Goal: Ask a question: Seek information or help from site administrators or community

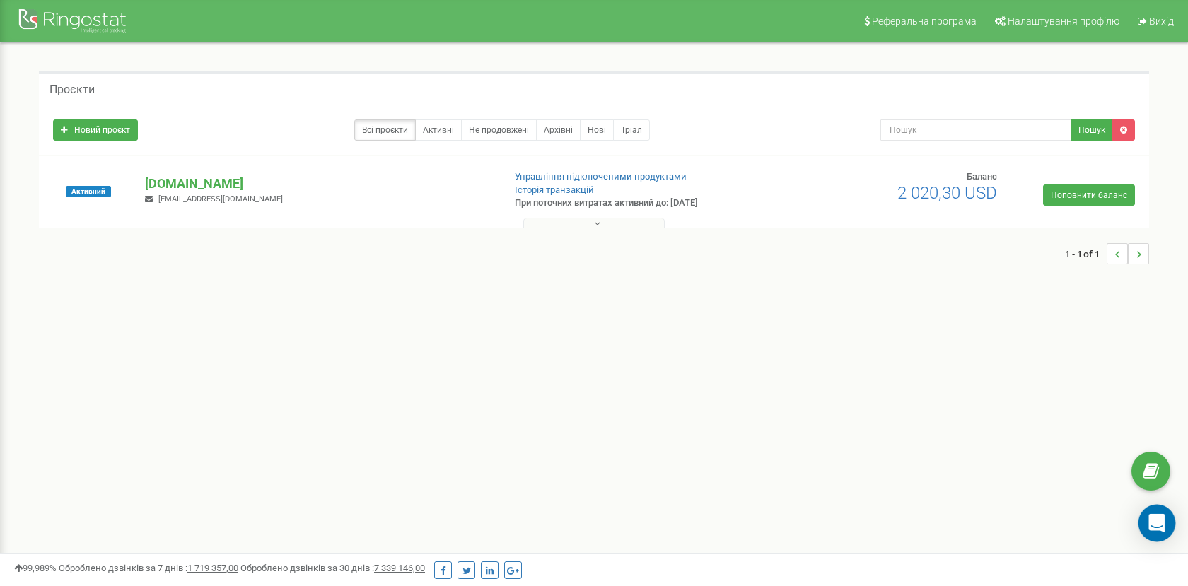
click at [1162, 522] on icon "Open Intercom Messenger" at bounding box center [1157, 523] width 16 height 18
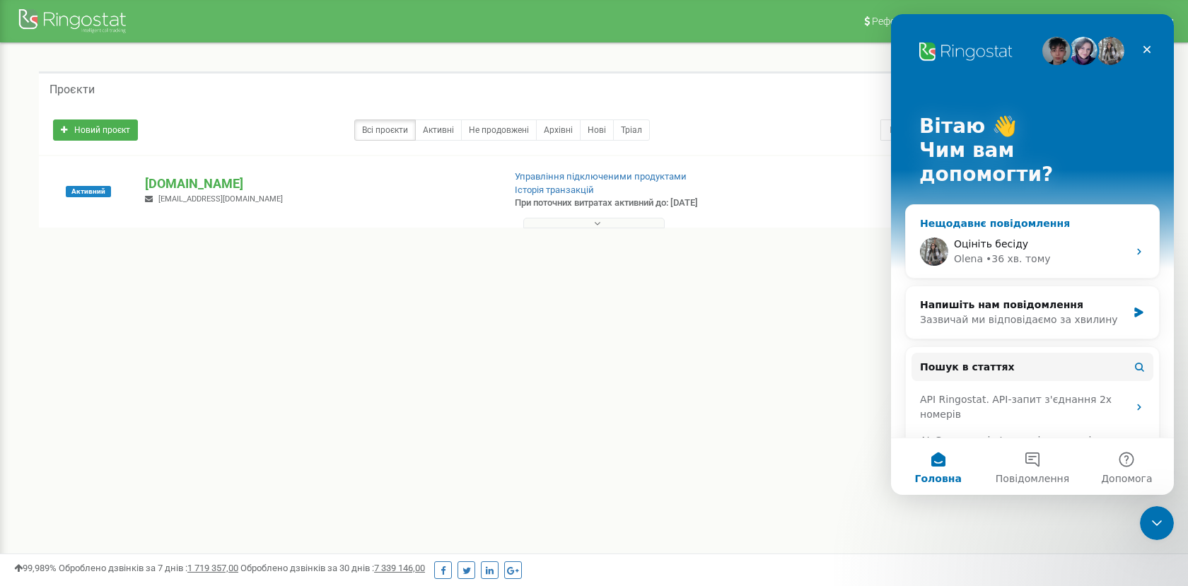
click at [1003, 252] on div "• 36 хв. тому" at bounding box center [1018, 259] width 65 height 15
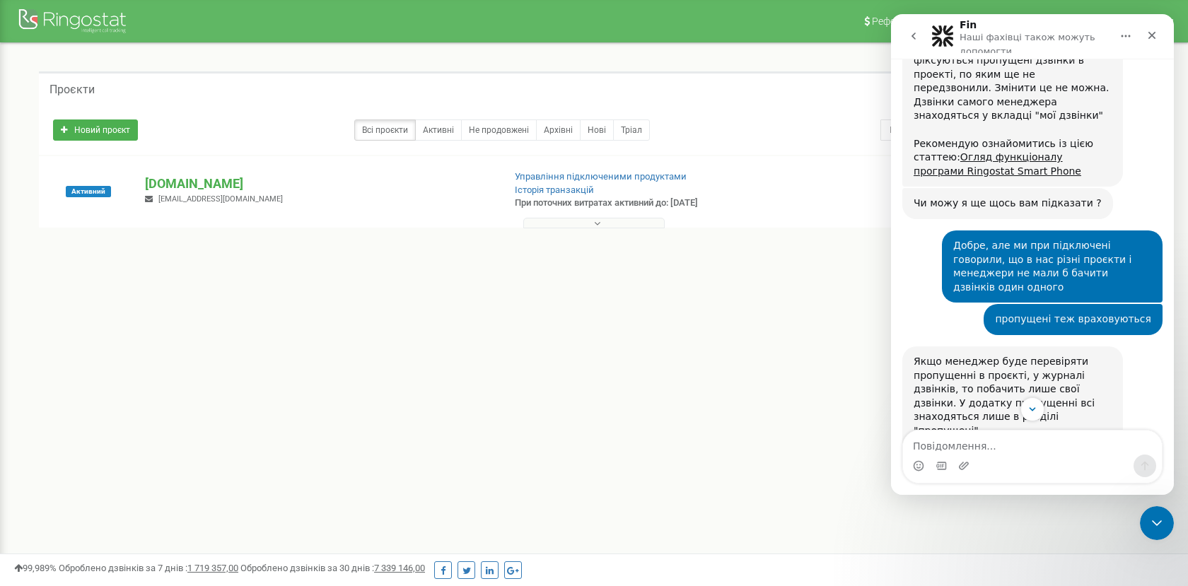
scroll to position [3168, 0]
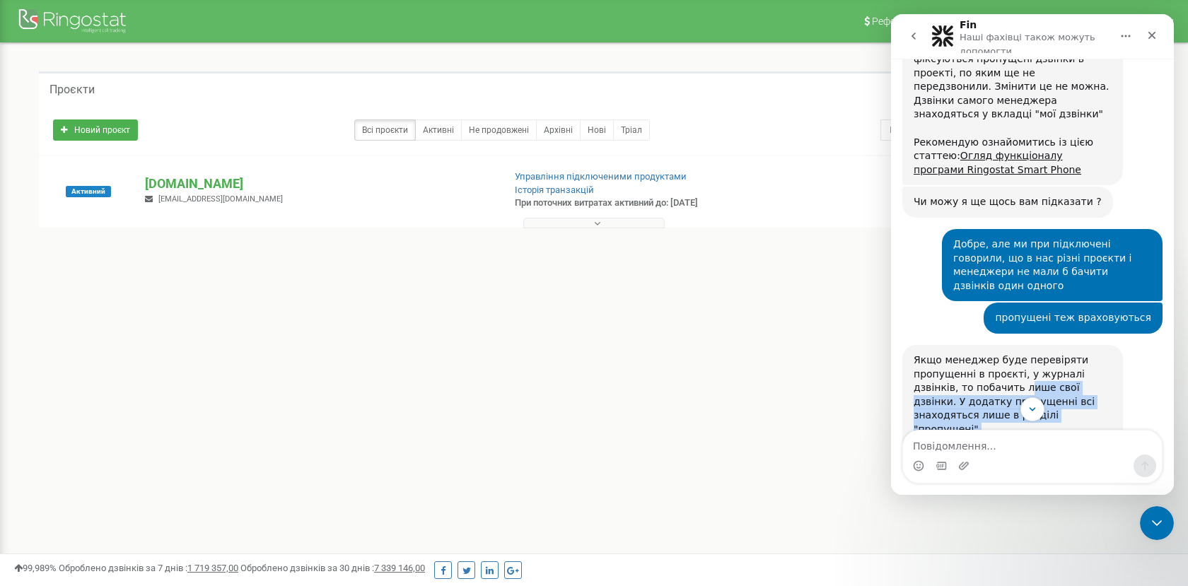
drag, startPoint x: 977, startPoint y: 224, endPoint x: 1068, endPoint y: 261, distance: 98.7
click at [1068, 354] on div "Якщо менеджер буде перевіряти пропущенні в проєкті, у журналі дзвінків, то поба…" at bounding box center [1013, 430] width 198 height 153
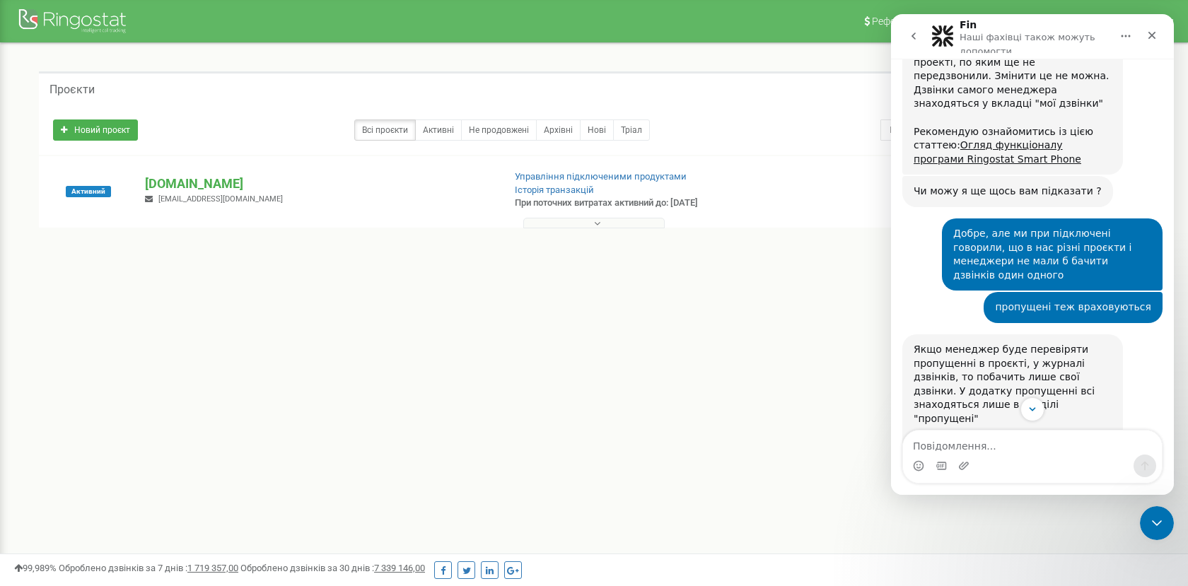
scroll to position [3182, 0]
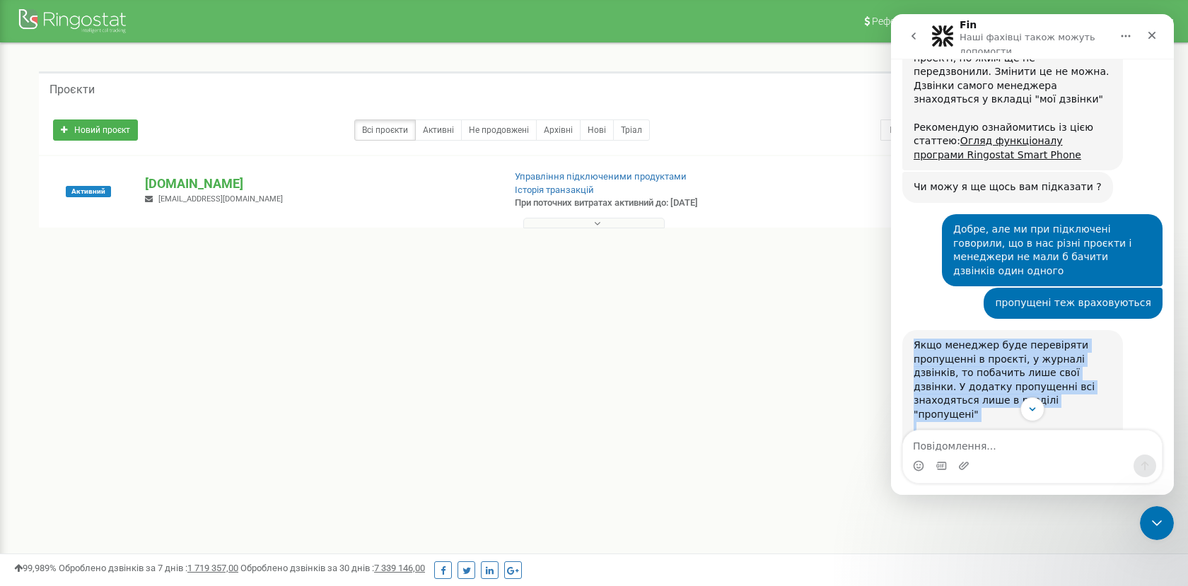
drag, startPoint x: 1024, startPoint y: 309, endPoint x: 916, endPoint y: 184, distance: 165.5
click at [916, 339] on div "Якщо менеджер буде перевіряти пропущенні в проєкті, у журналі дзвінків, то поба…" at bounding box center [1013, 415] width 198 height 153
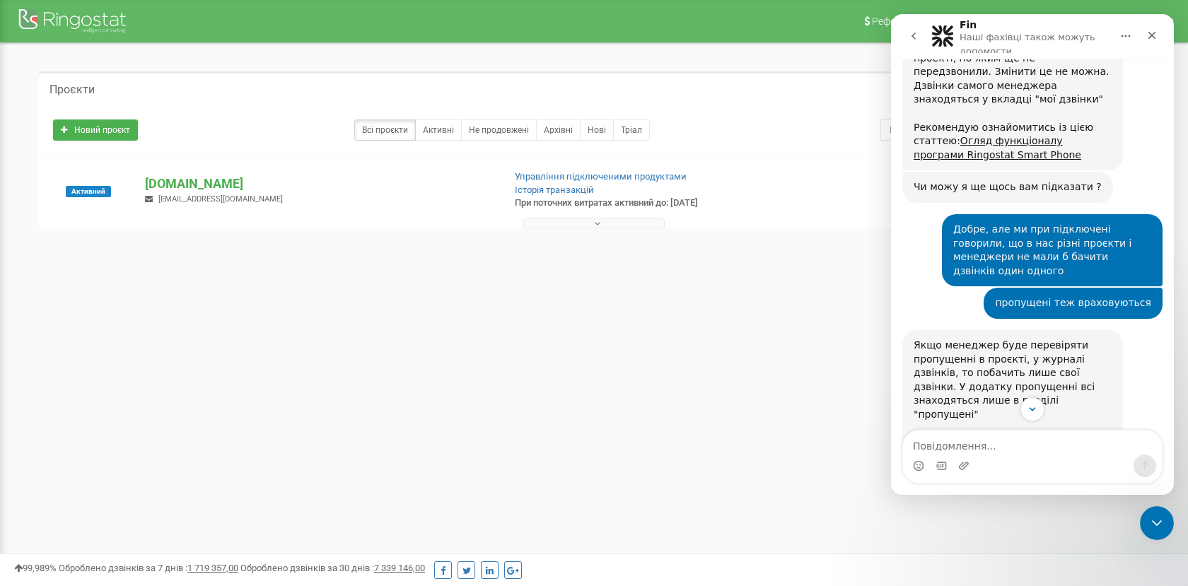
click at [963, 339] on div "Якщо менеджер буде перевіряти пропущенні в проєкті, у журналі дзвінків, то поба…" at bounding box center [1013, 415] width 198 height 153
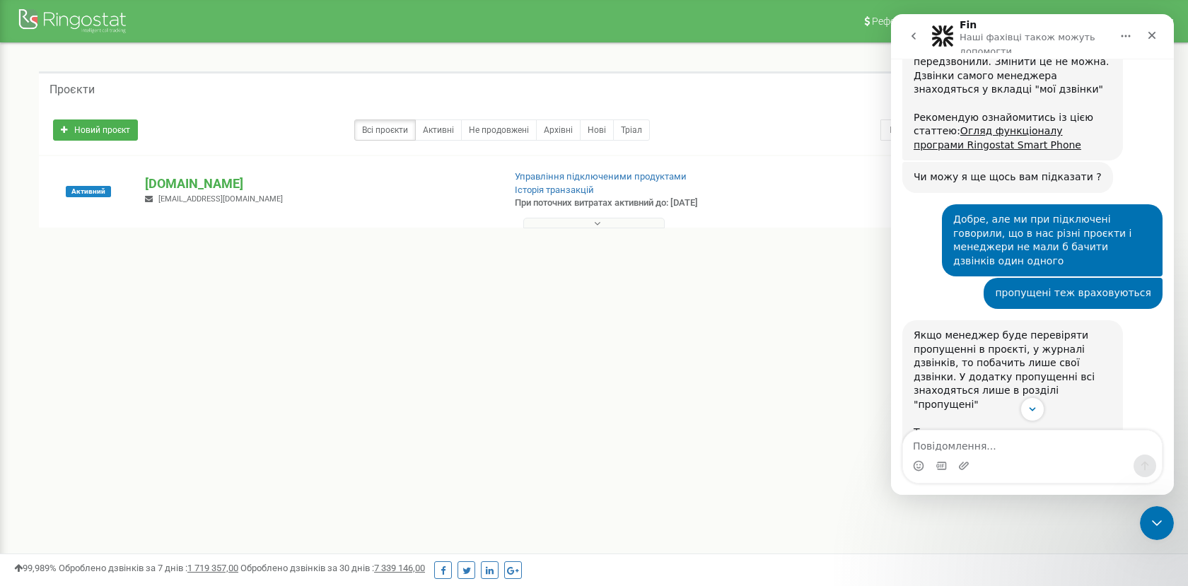
scroll to position [3194, 0]
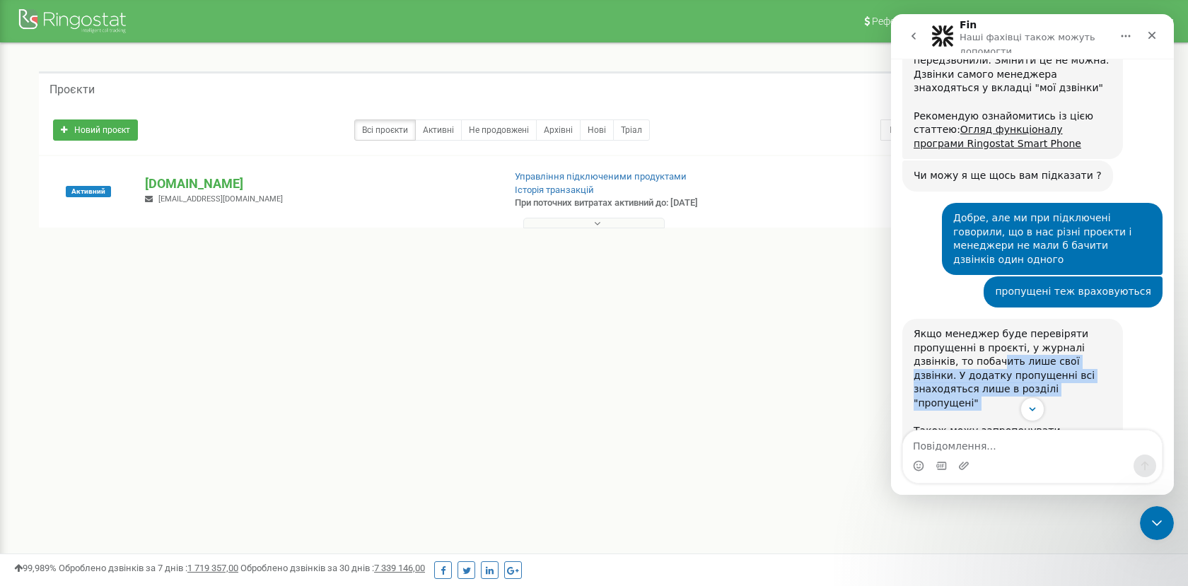
drag, startPoint x: 958, startPoint y: 192, endPoint x: 1039, endPoint y: 233, distance: 91.1
click at [1039, 328] on div "Якщо менеджер буде перевіряти пропущенні в проєкті, у журналі дзвінків, то поба…" at bounding box center [1013, 404] width 198 height 153
click at [983, 328] on div "Якщо менеджер буде перевіряти пропущенні в проєкті, у журналі дзвінків, то поба…" at bounding box center [1013, 404] width 198 height 153
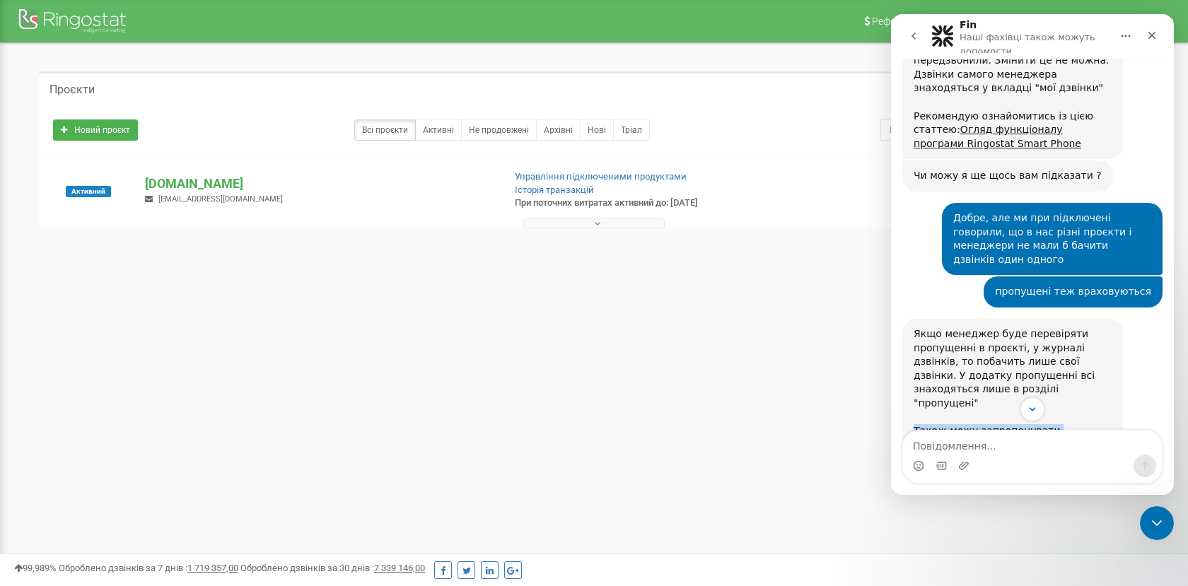
drag, startPoint x: 910, startPoint y: 250, endPoint x: 997, endPoint y: 286, distance: 94.8
click at [997, 319] on div "Якщо менеджер буде перевіряти пропущенні в проєкті, у журналі дзвінків, то поба…" at bounding box center [1013, 404] width 221 height 170
click at [1004, 319] on div "Якщо менеджер буде перевіряти пропущенні в проєкті, у журналі дзвінків, то поба…" at bounding box center [1013, 404] width 221 height 170
click at [953, 449] on textarea "Повідомлення..." at bounding box center [1032, 443] width 259 height 24
type textarea "n"
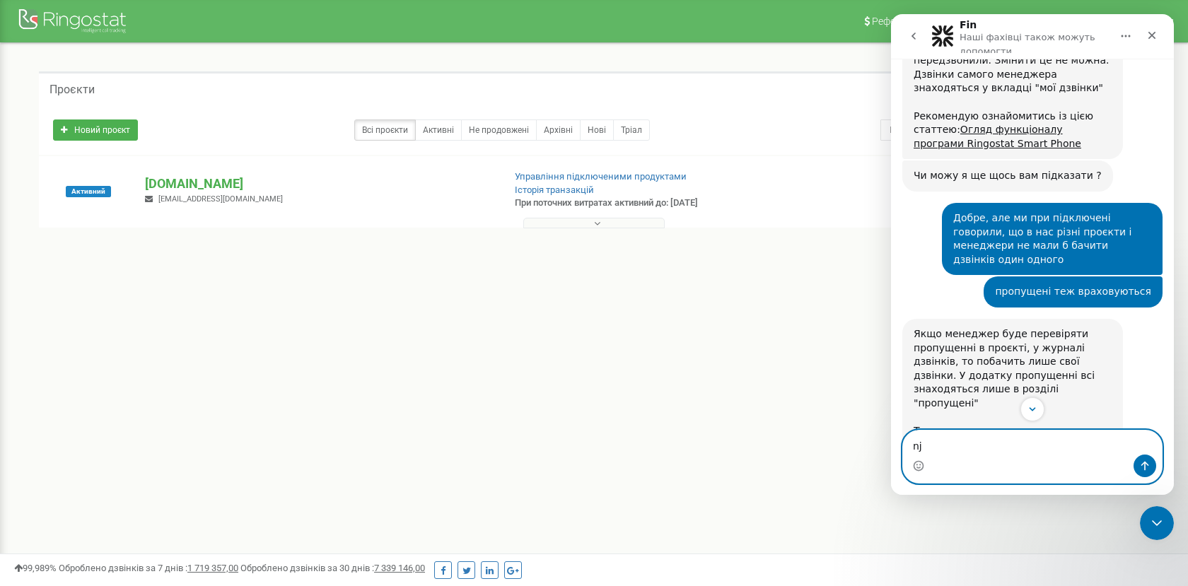
type textarea "n"
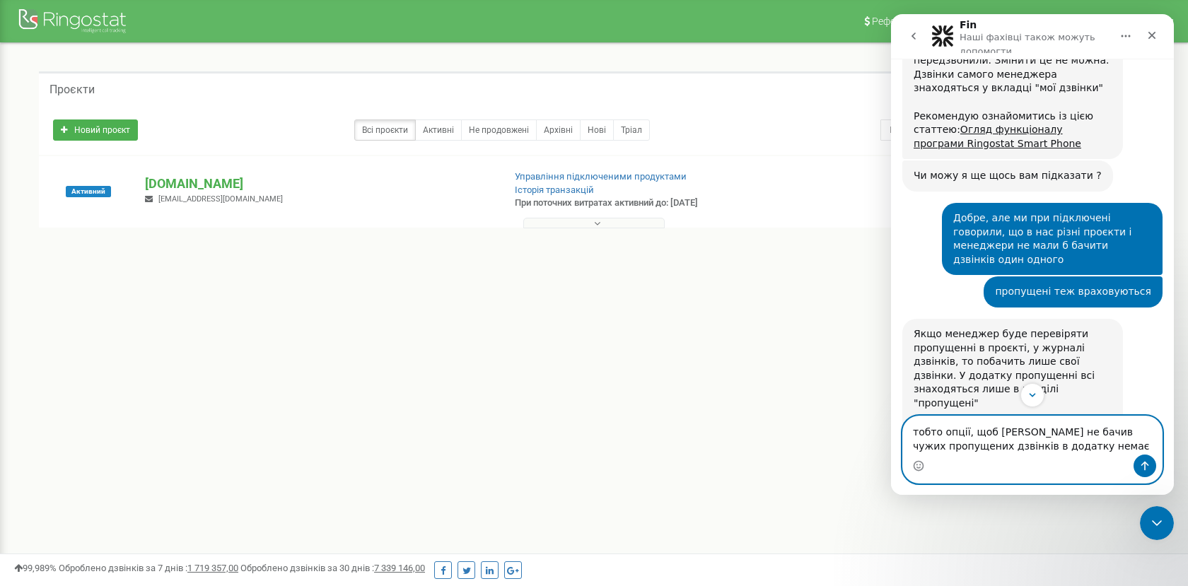
type textarea "тобто опції, щоб [PERSON_NAME] не бачив чужих пропущених дзвінків в додатку нем…"
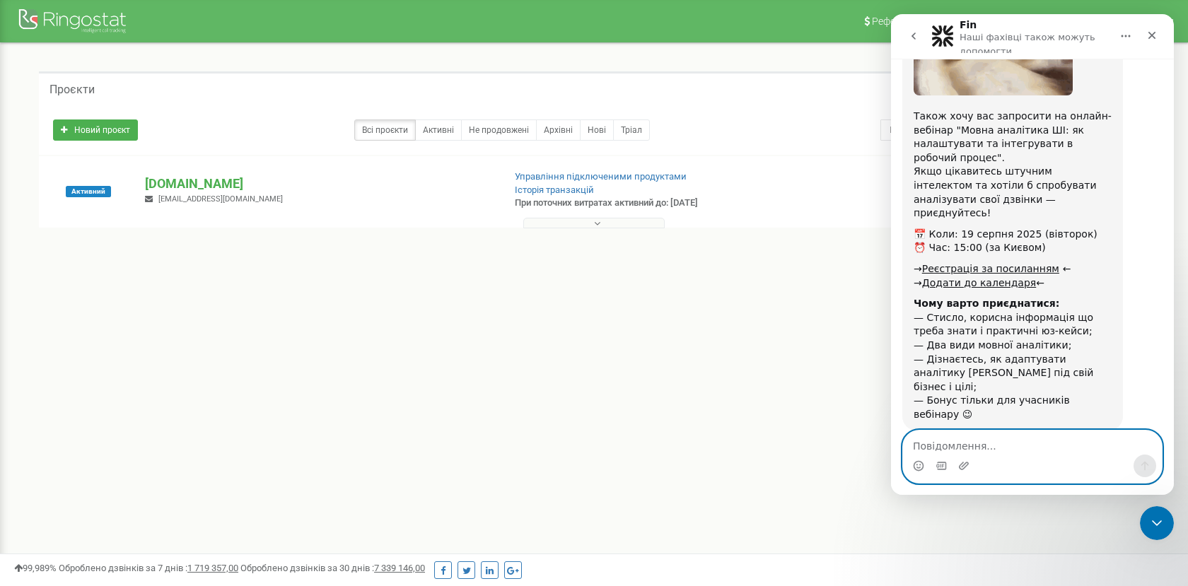
scroll to position [3921, 0]
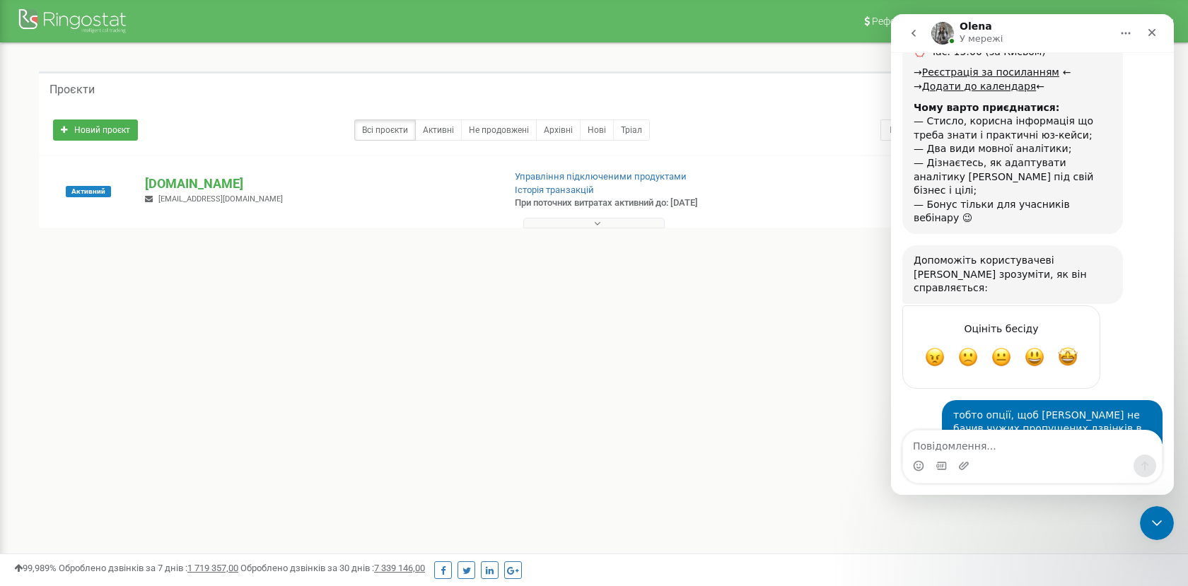
scroll to position [4205, 0]
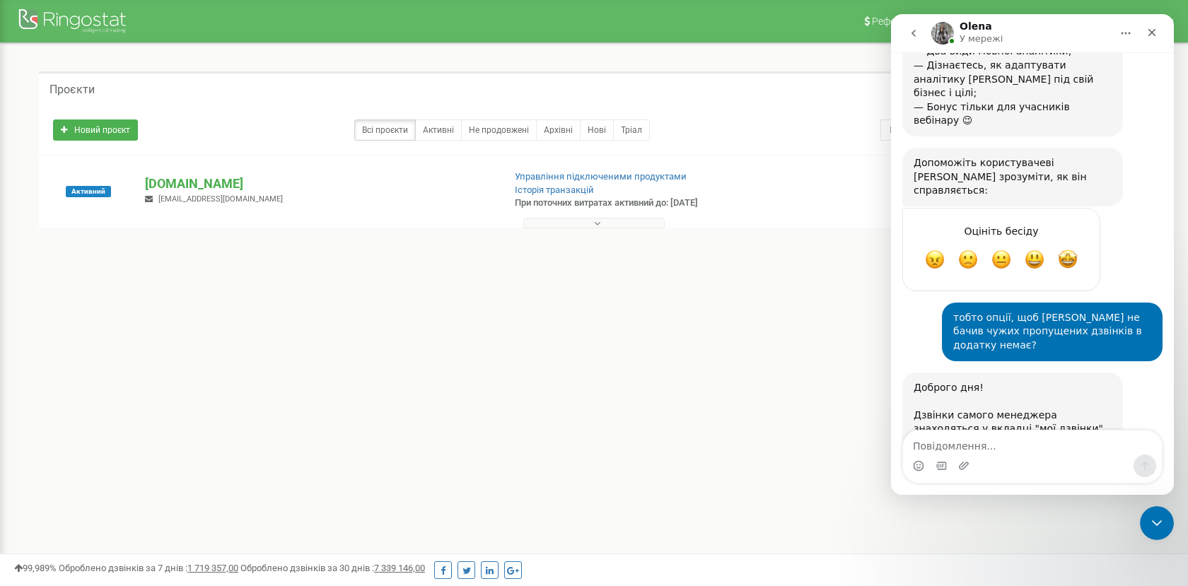
drag, startPoint x: 915, startPoint y: 302, endPoint x: 1089, endPoint y: 391, distance: 196.1
click at [1091, 393] on div "Доброго дня! Дзвінки самого менеджера знаходяться у вкладці "мої дзвінки" Прибр…" at bounding box center [1013, 512] width 221 height 279
click at [975, 448] on textarea "Повідомлення..." at bounding box center [1032, 443] width 259 height 24
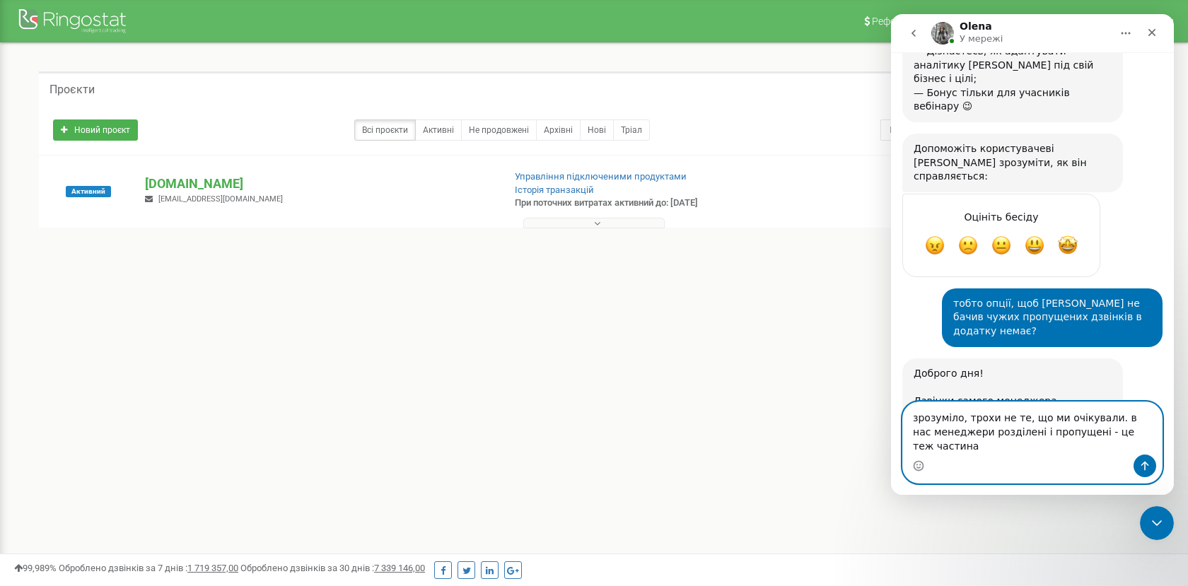
scroll to position [4233, 0]
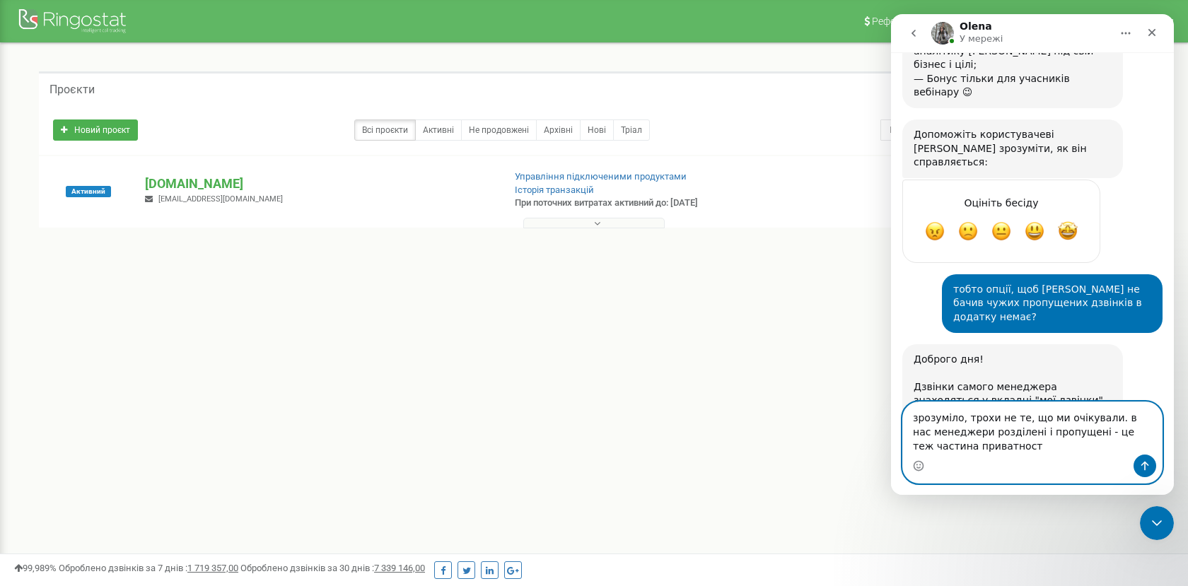
type textarea "зрозуміло, трохи не те, що ми очікували. в нас менеджери розділені і пропущені …"
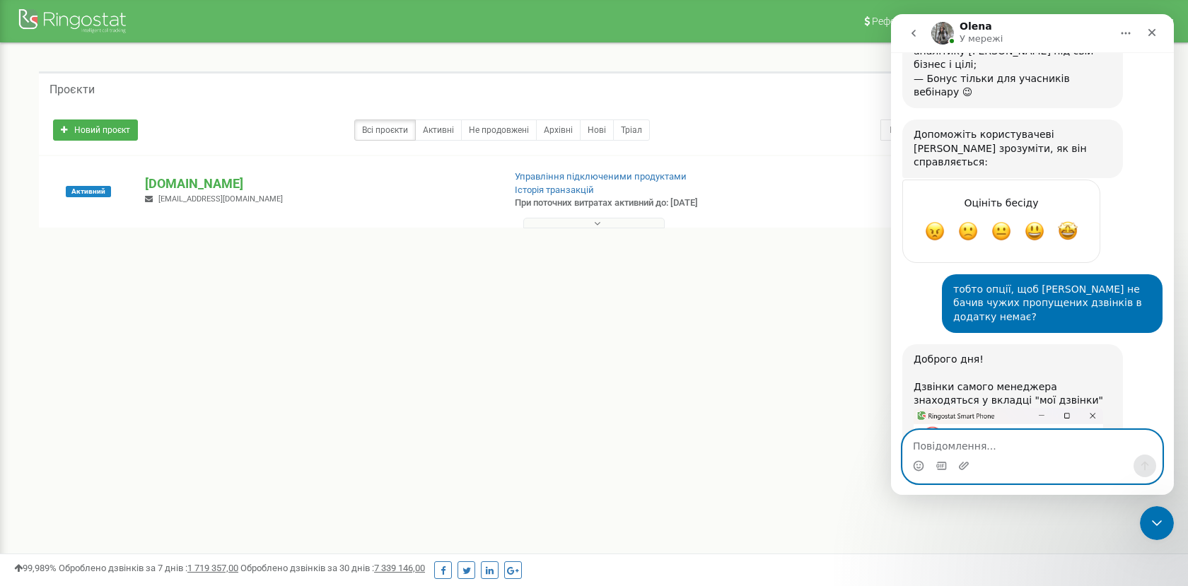
scroll to position [4275, 0]
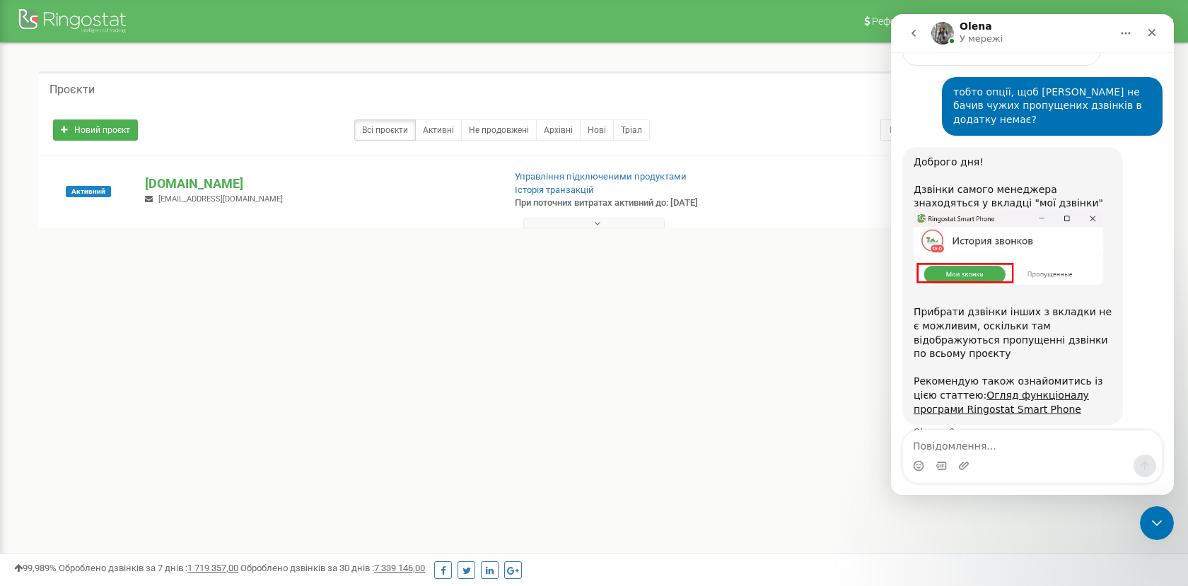
scroll to position [4442, 0]
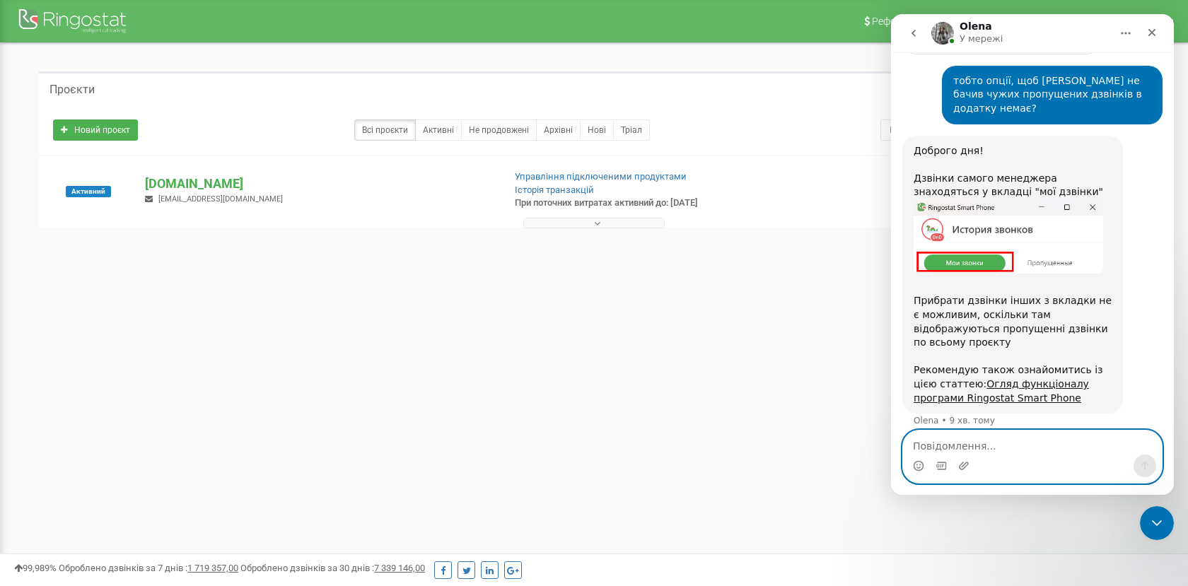
click at [950, 451] on textarea "Повідомлення..." at bounding box center [1032, 443] width 259 height 24
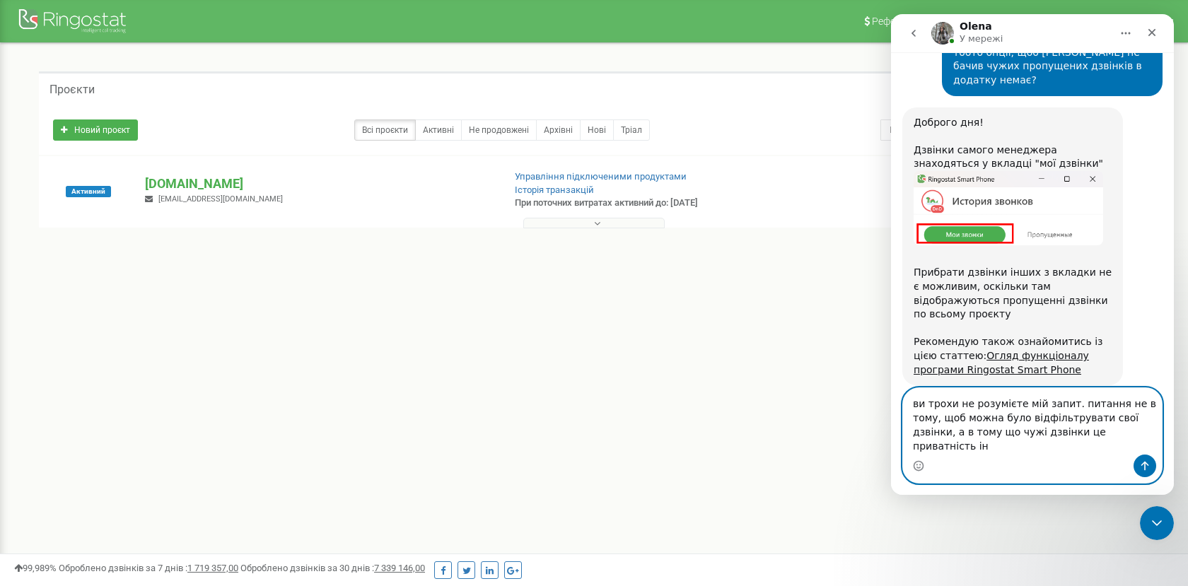
scroll to position [4484, 0]
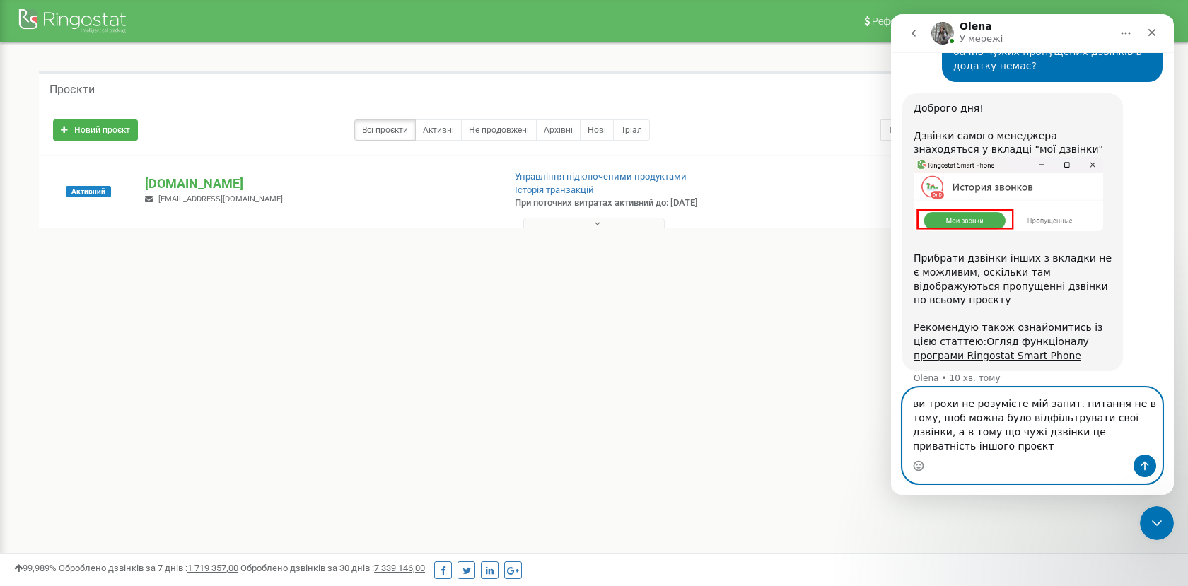
type textarea "ви трохи не розумієте мій запит. питання не в тому, щоб можна було відфільтрува…"
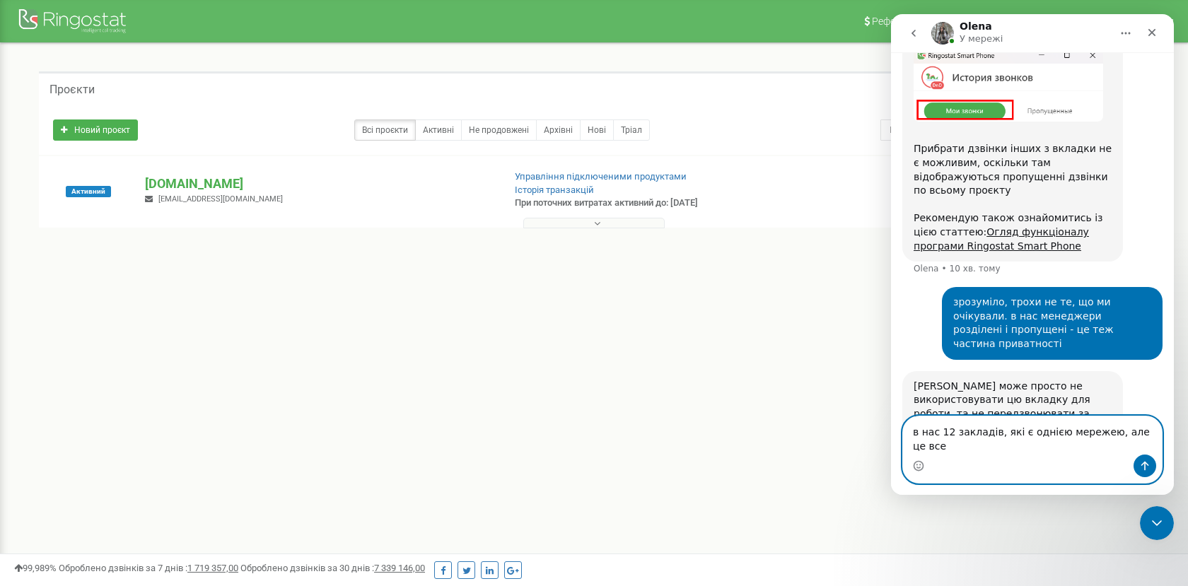
scroll to position [4608, 0]
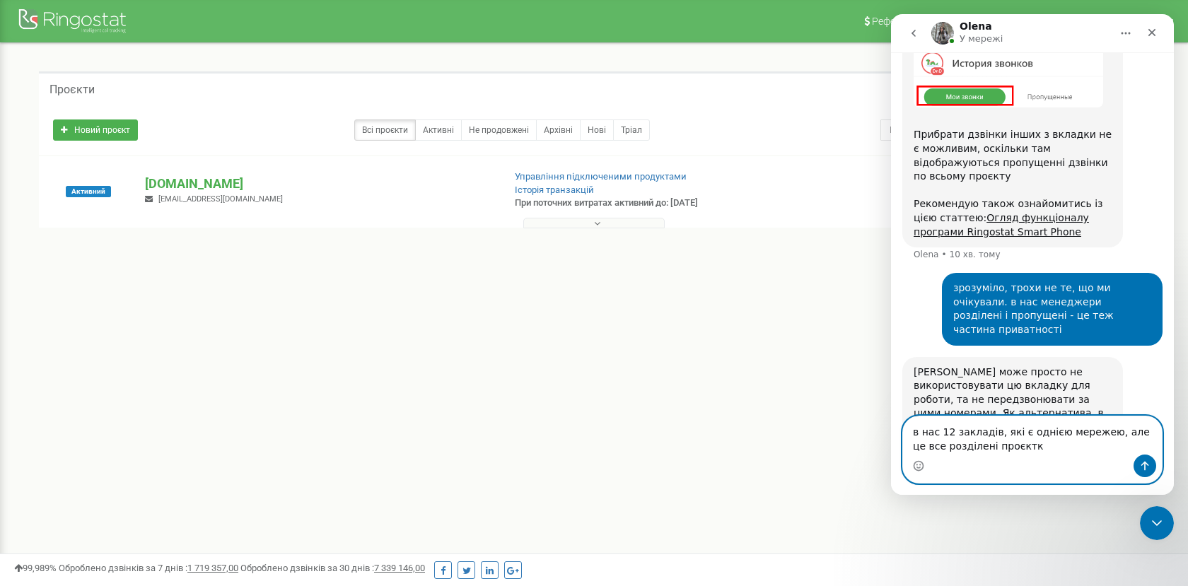
type textarea "в нас 12 закладів, які є однією мережею, але це все розділені проєктки"
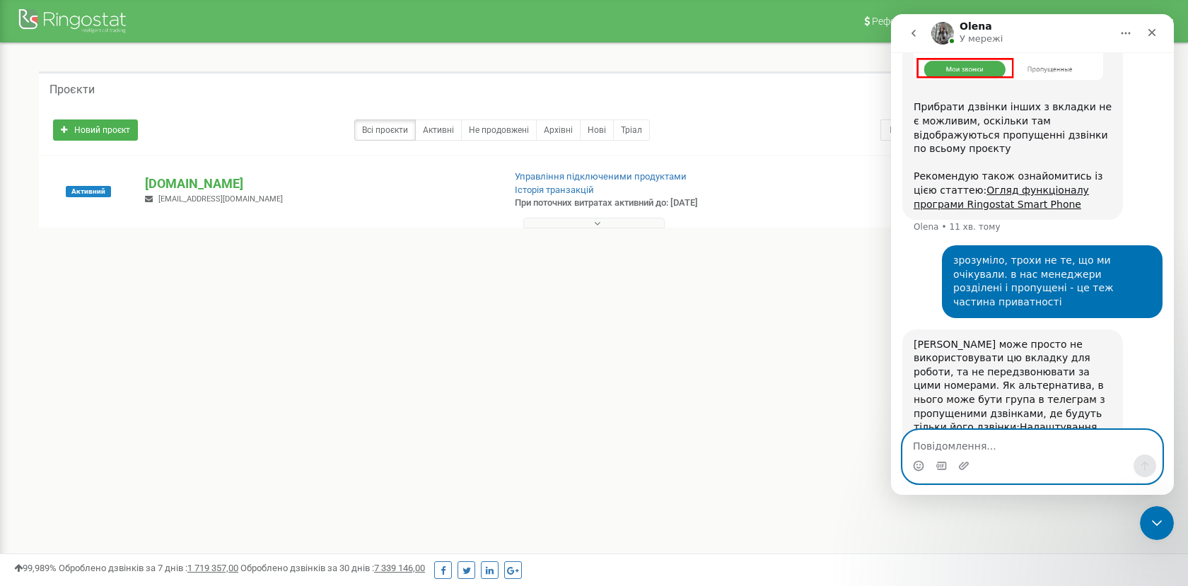
scroll to position [4640, 0]
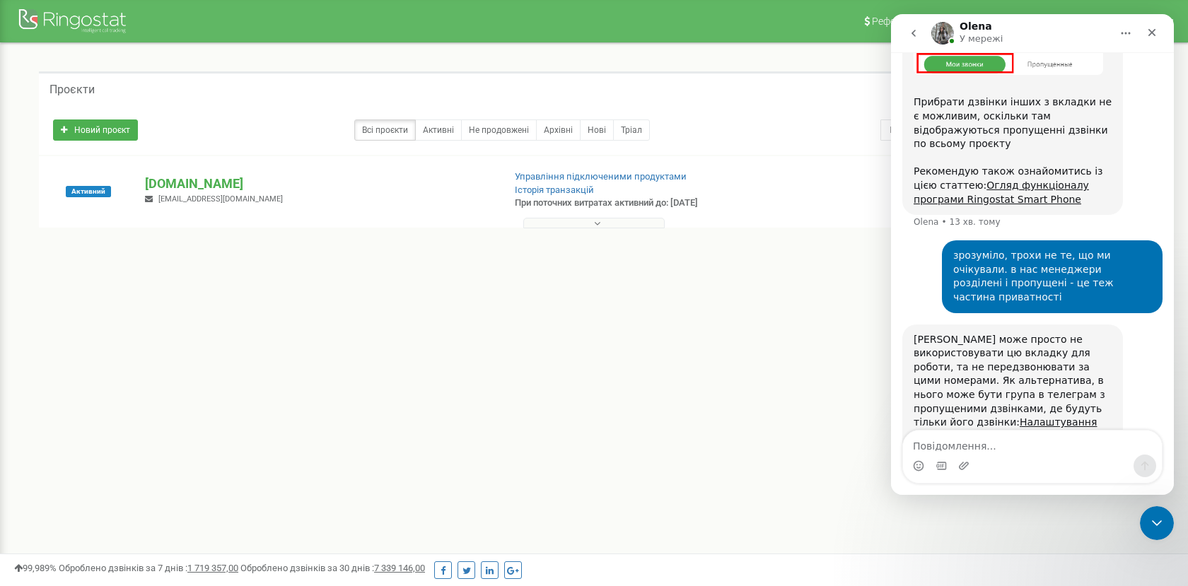
click at [662, 368] on div "Реферальна програма Налаштування профілю Вихід Проєкти Новий проєкт Всі проєкти…" at bounding box center [594, 424] width 1188 height 849
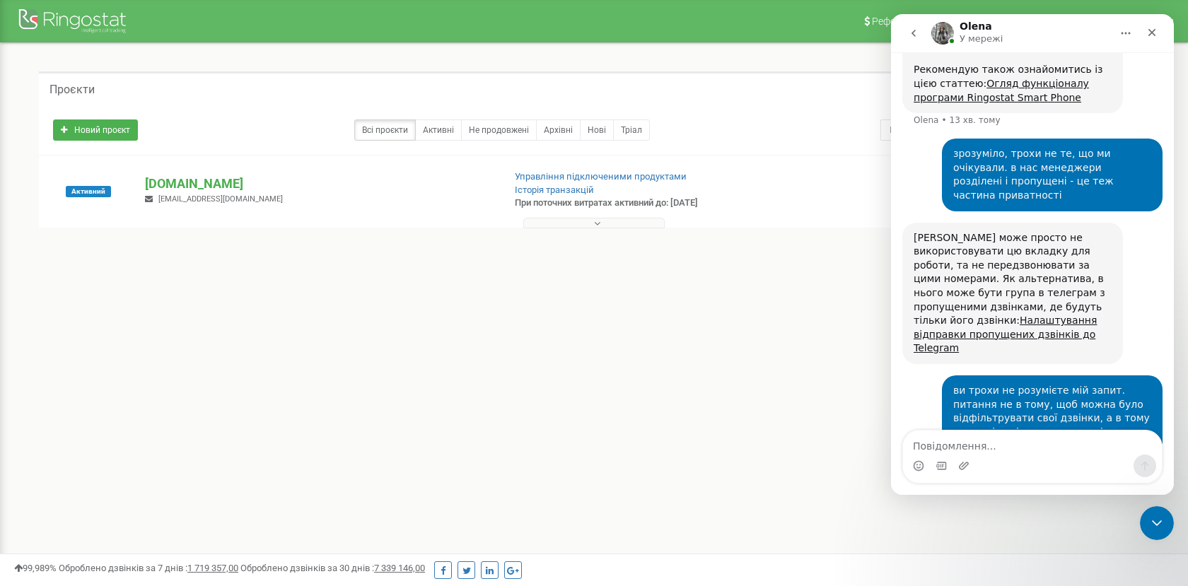
scroll to position [4752, 0]
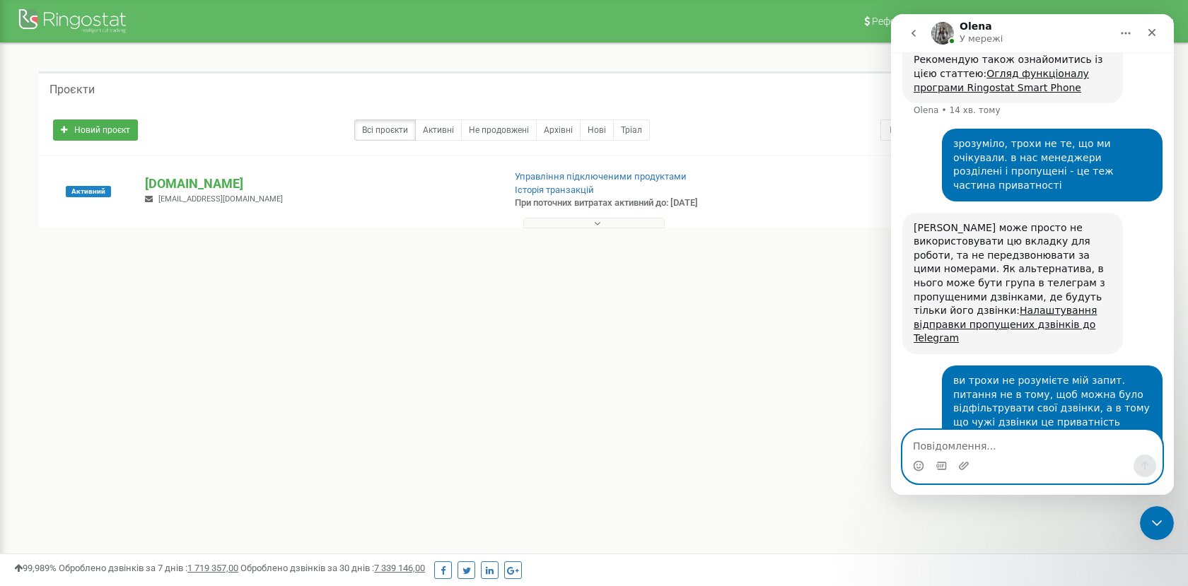
click at [963, 433] on textarea "Повідомлення..." at bounding box center [1032, 443] width 259 height 24
type textarea "так"
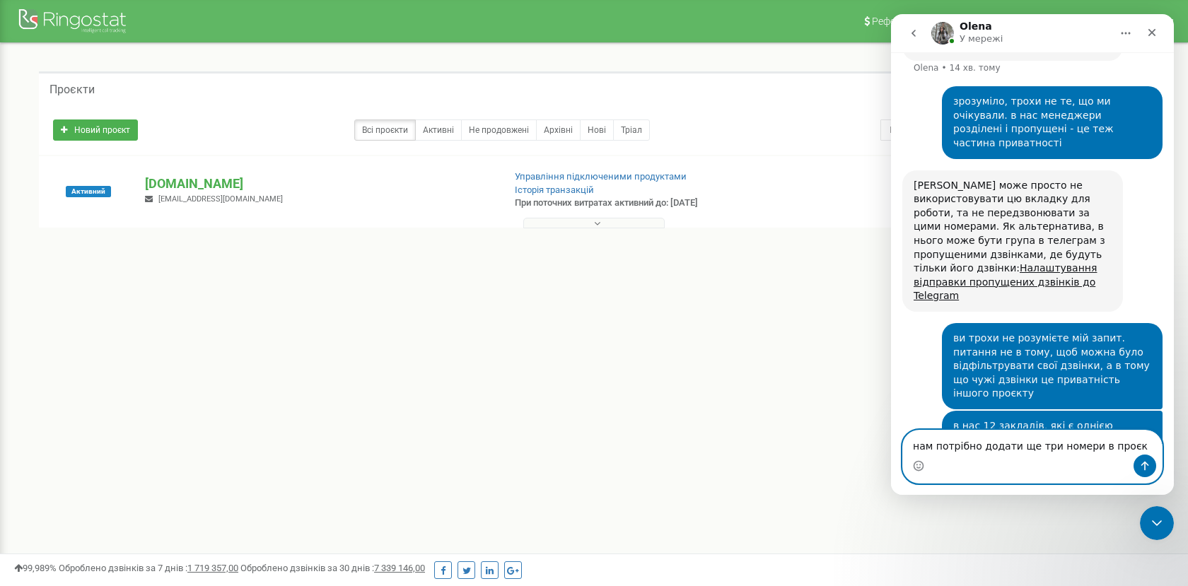
type textarea "нам потрібно додати ще три номери в проєкт"
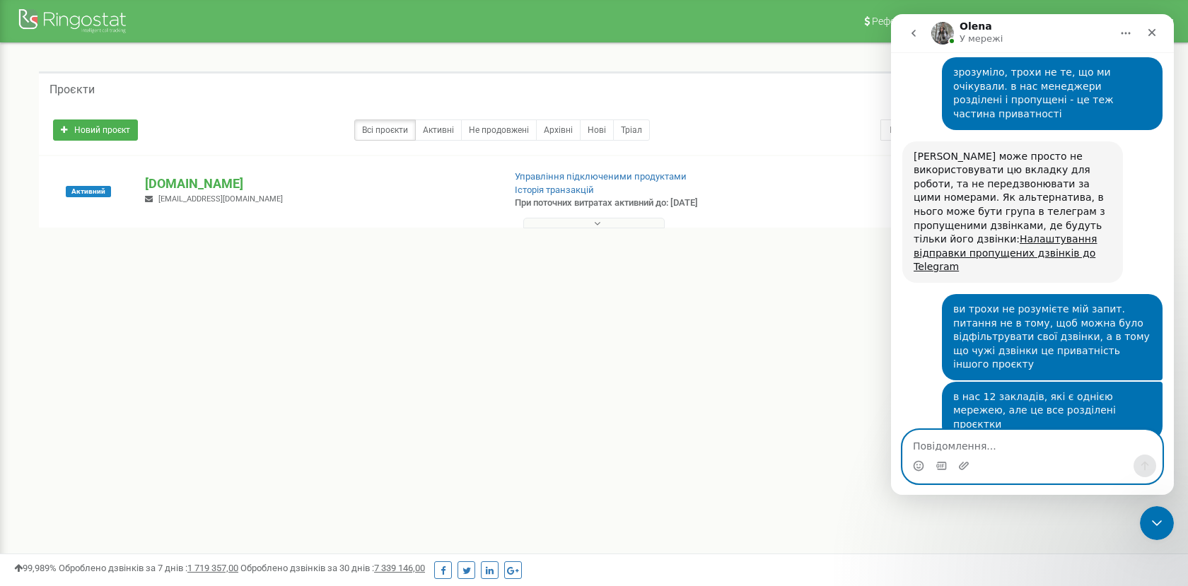
scroll to position [4841, 0]
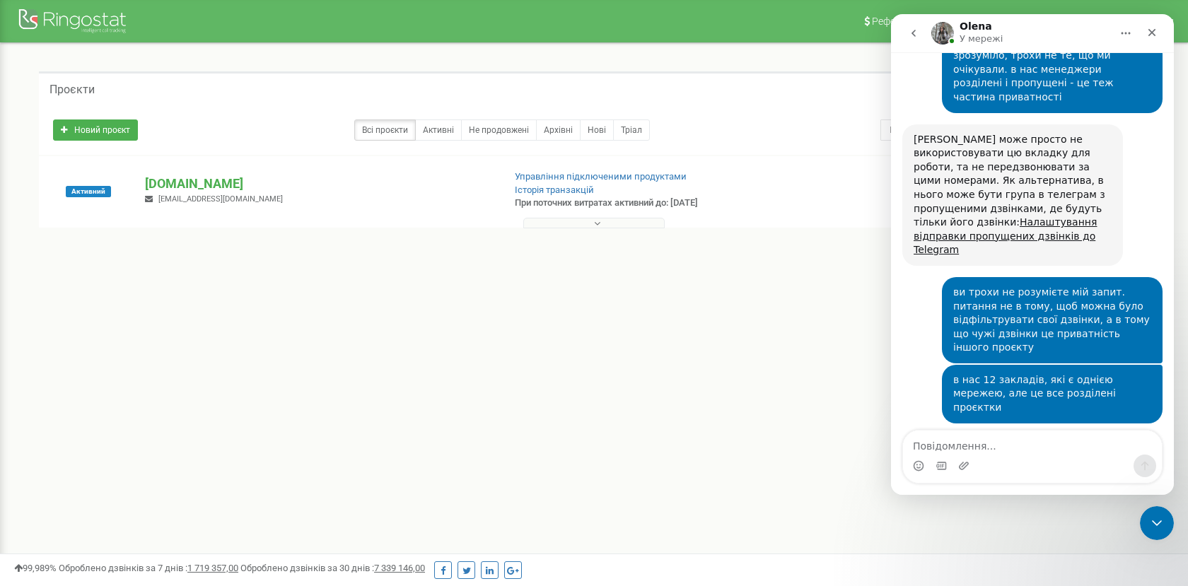
click at [949, 444] on textarea "Повідомлення..." at bounding box center [1032, 443] width 259 height 24
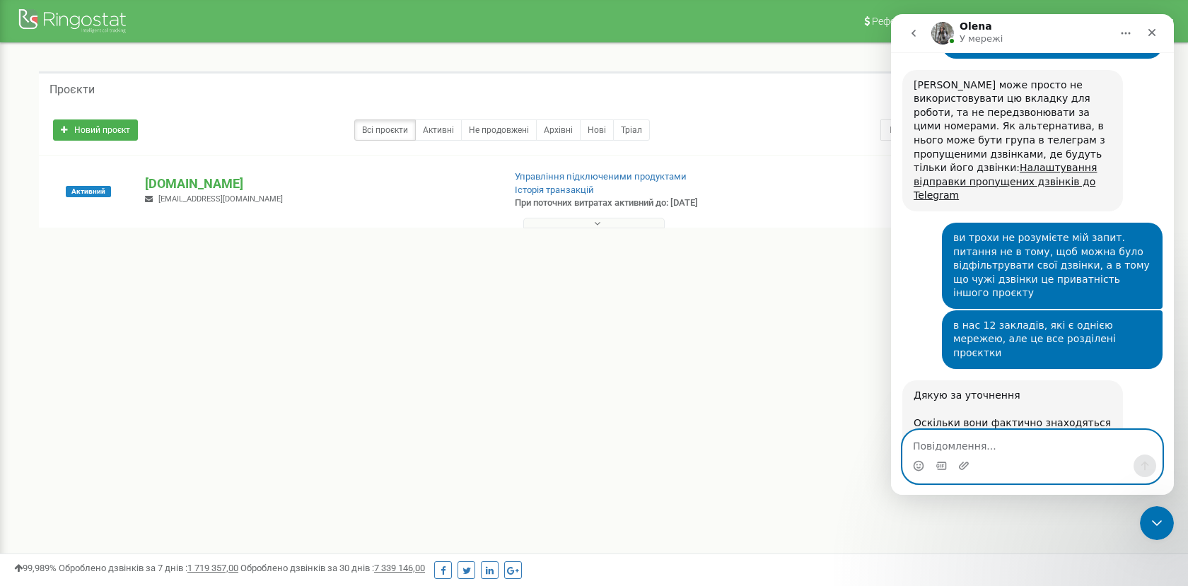
scroll to position [4896, 0]
paste textarea "[URL][DOMAIN_NAME]"
type textarea "[URL][DOMAIN_NAME]"
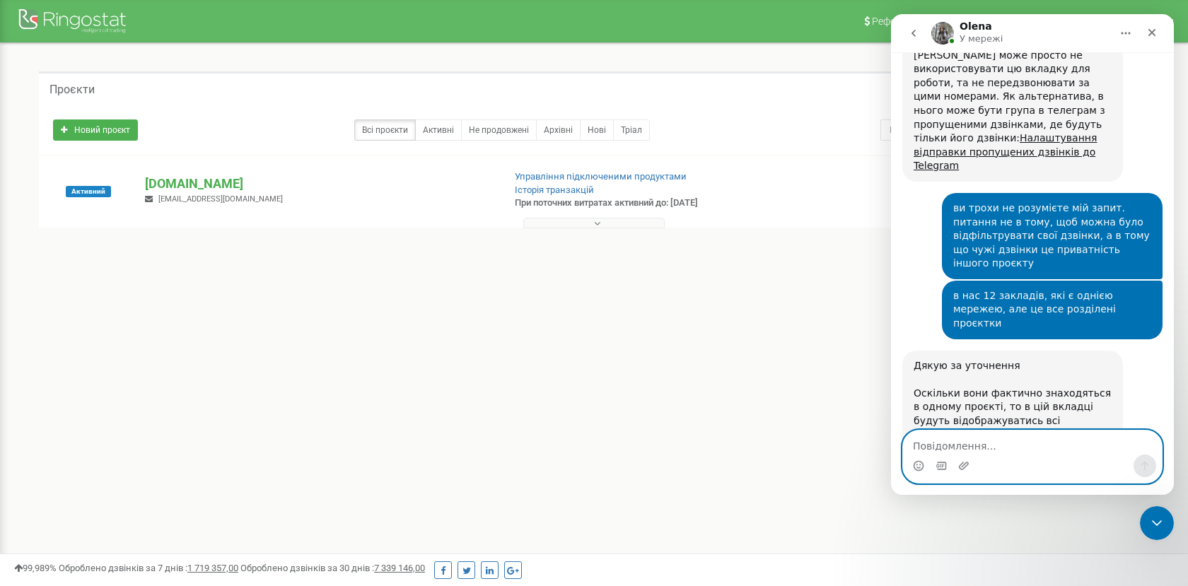
scroll to position [4981, 0]
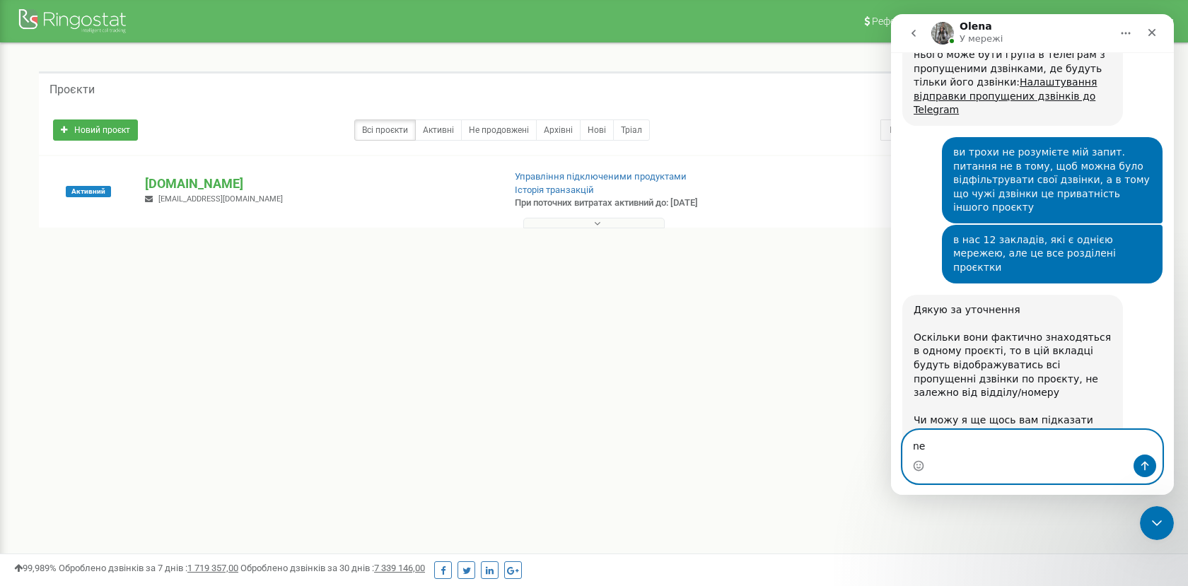
type textarea "n"
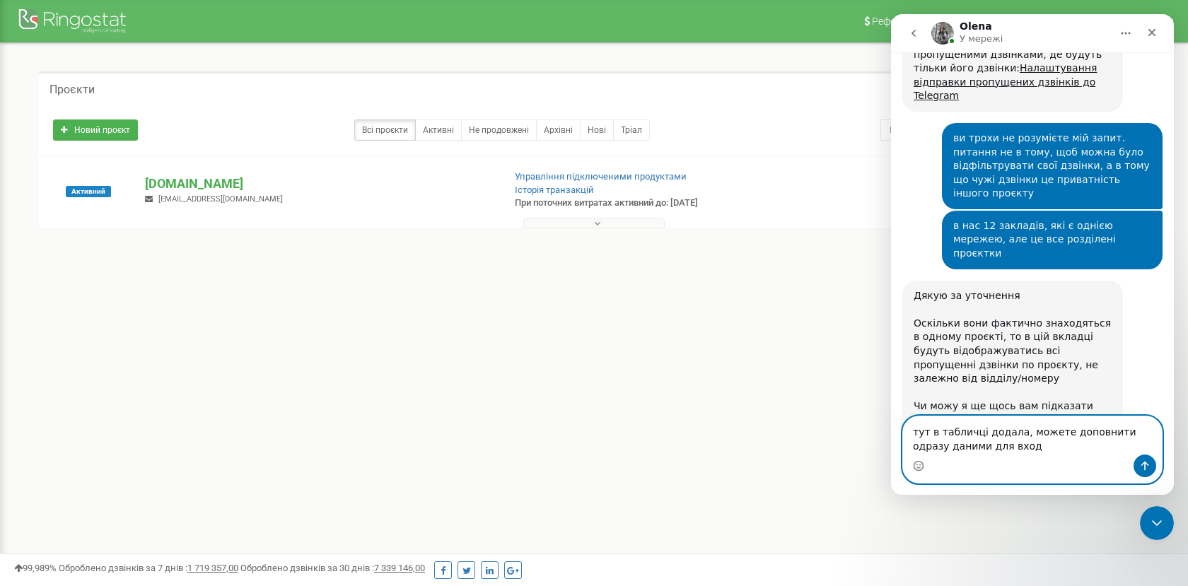
type textarea "тут в табличці додала, можете доповнити одразу даними для входу"
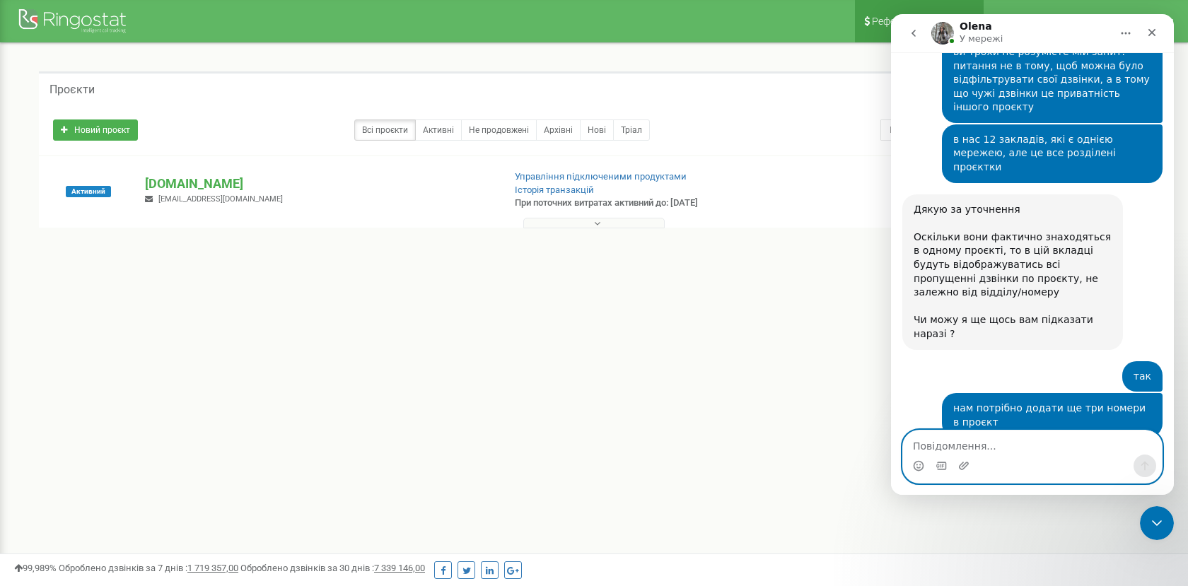
scroll to position [5081, 0]
click at [917, 520] on div "[URL][DOMAIN_NAME] Manager • 3 хв. тому" at bounding box center [1033, 536] width 260 height 33
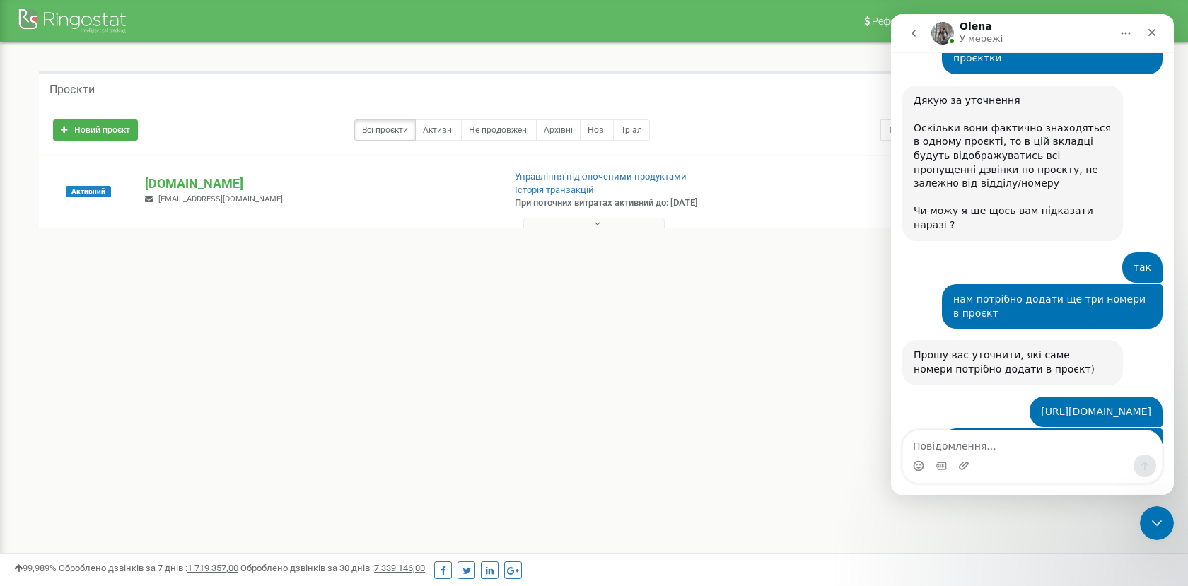
scroll to position [5208, 0]
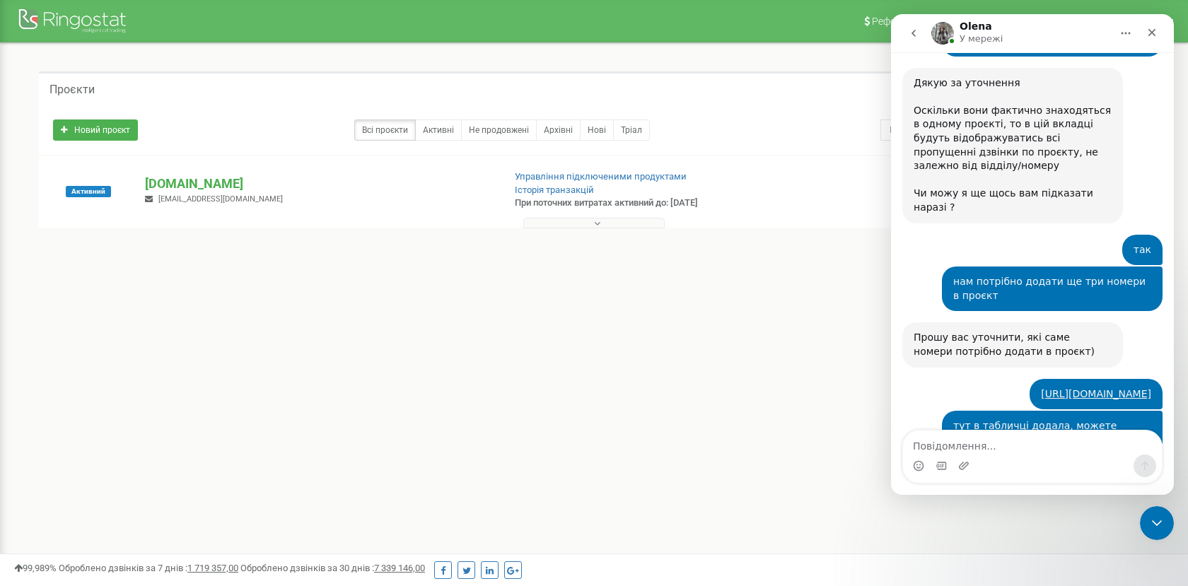
drag, startPoint x: 914, startPoint y: 317, endPoint x: 1023, endPoint y: 390, distance: 131.4
click at [1023, 475] on div "Чи вірно я розумію, що необхідно додати номери: 380504496500 380504499000 38050…" at bounding box center [1013, 558] width 198 height 166
click at [944, 451] on textarea "Повідомлення..." at bounding box center [1032, 443] width 259 height 24
type textarea "ми вже оплатили цих співробітників"
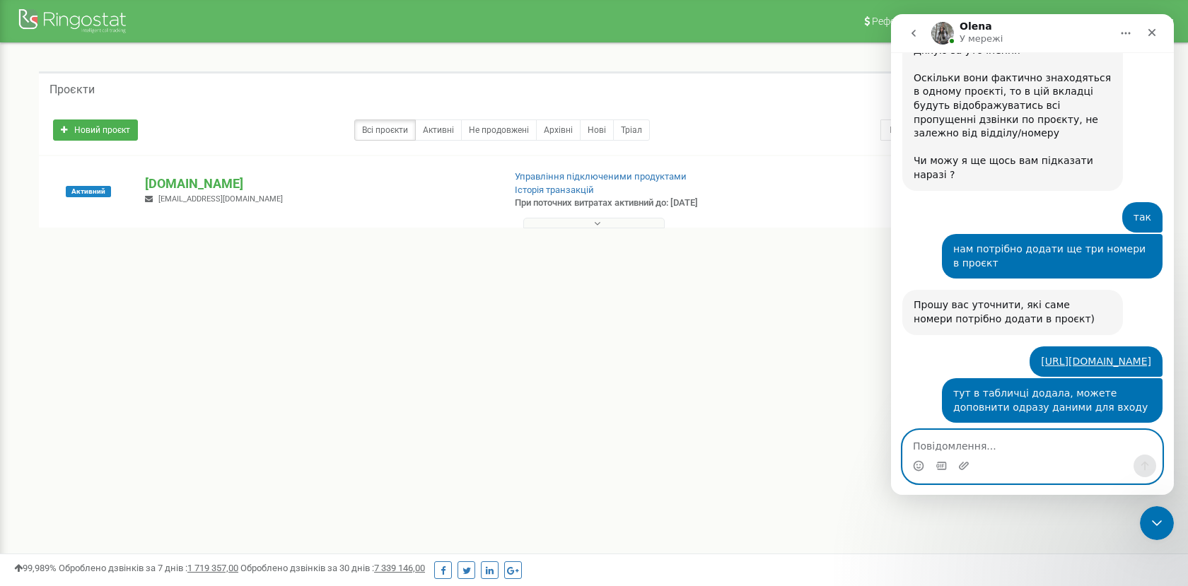
scroll to position [5249, 0]
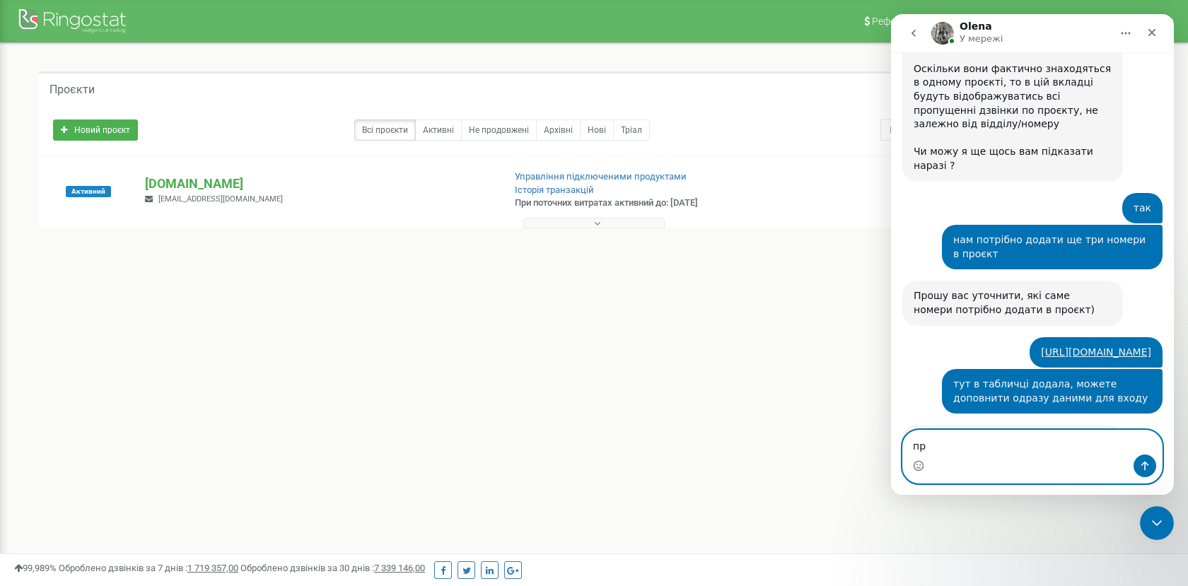
type textarea "п"
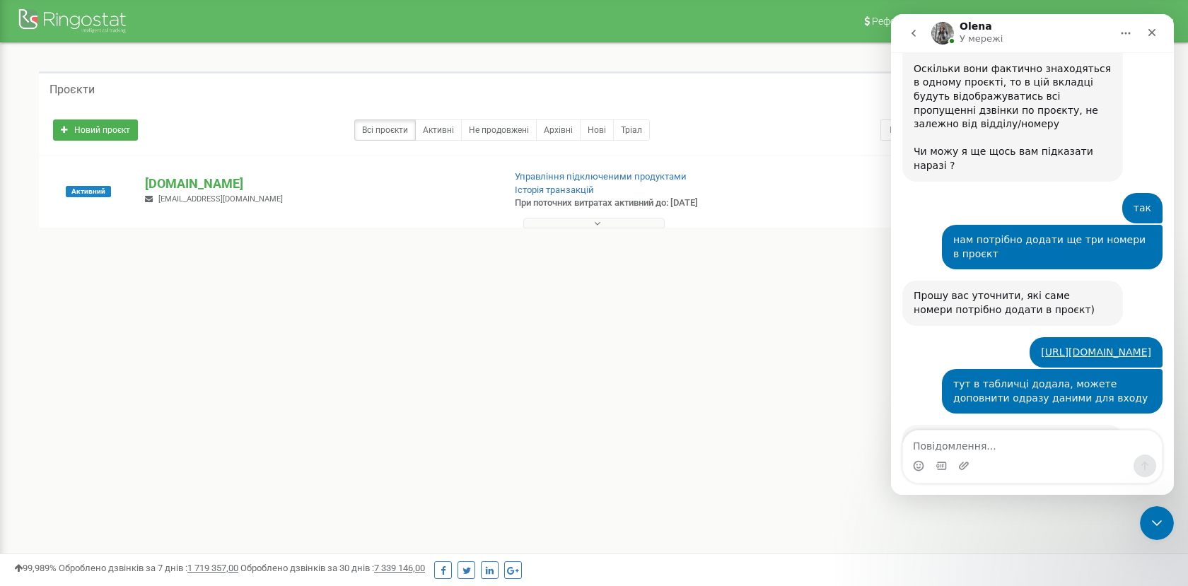
click at [951, 446] on textarea "Повідомлення..." at bounding box center [1032, 443] width 259 height 24
type textarea "номери вірні"
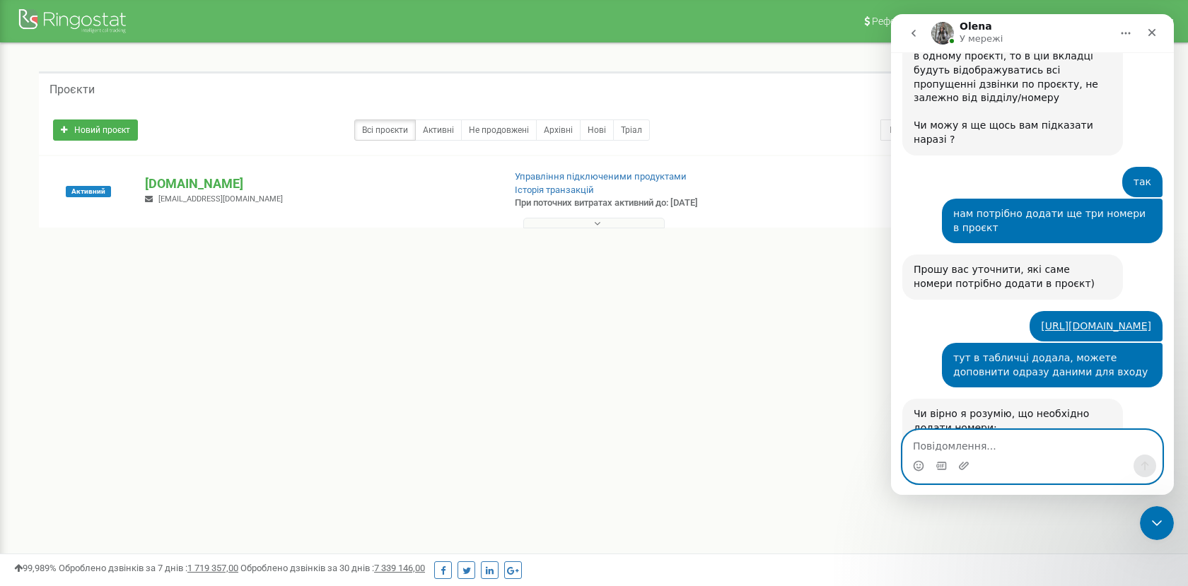
scroll to position [5282, 0]
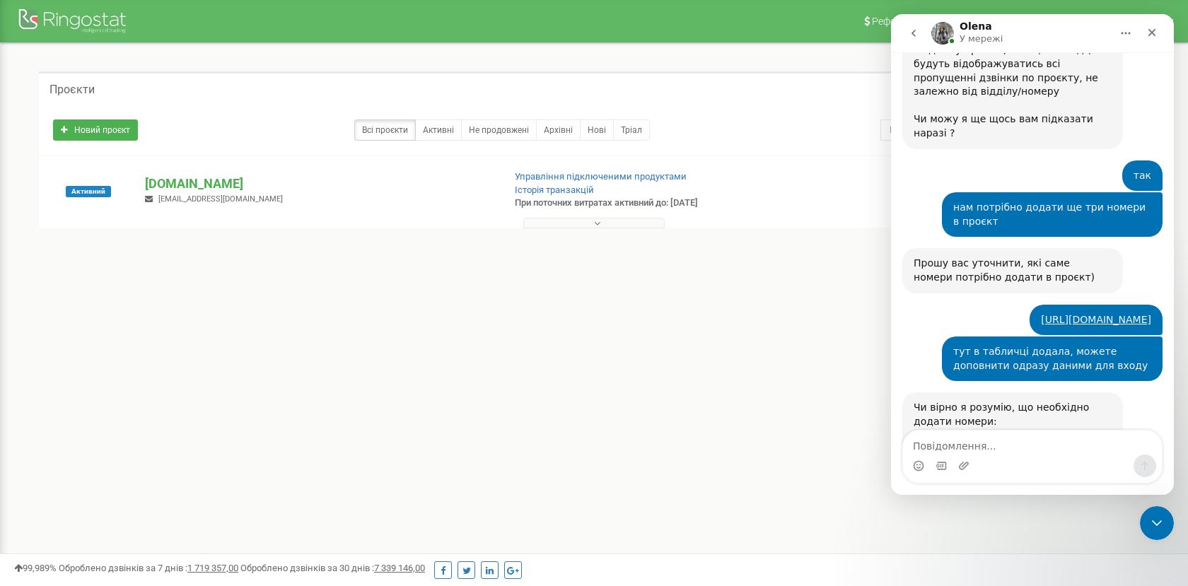
click at [563, 454] on div "Реферальна програма Налаштування профілю Вихід Проєкти Новий проєкт Всі проєкти…" at bounding box center [594, 424] width 1188 height 849
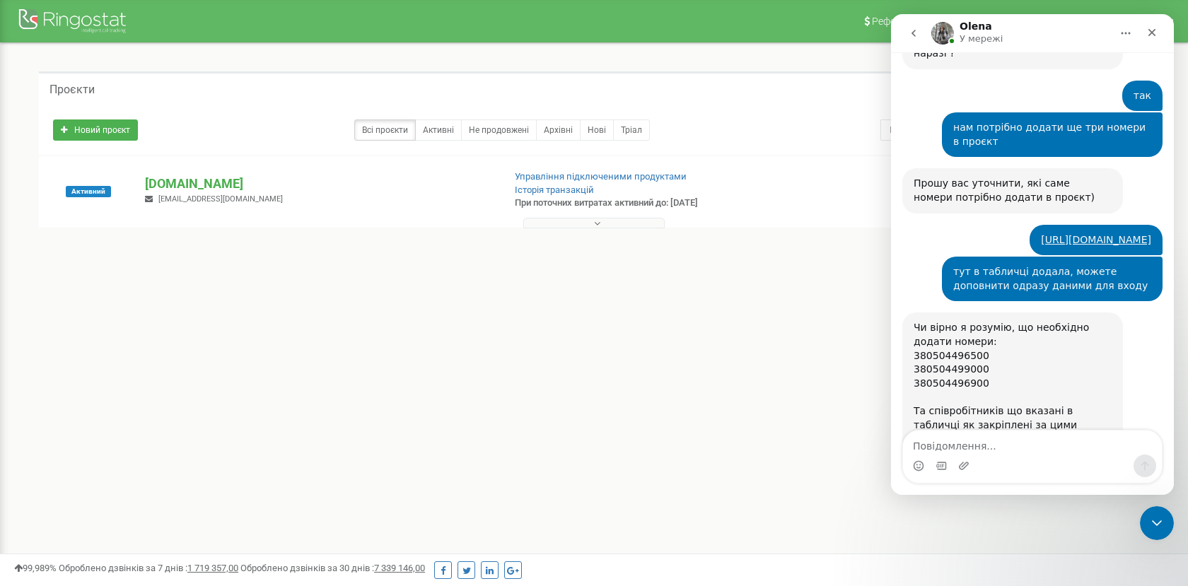
scroll to position [5365, 0]
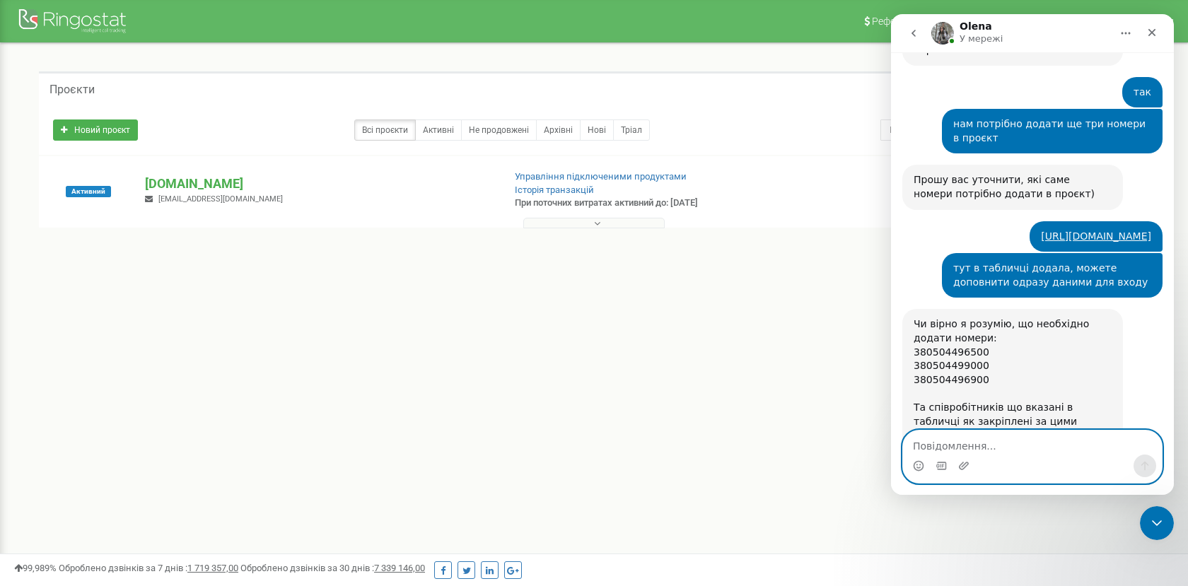
click at [959, 446] on textarea "Повідомлення..." at bounding box center [1032, 443] width 259 height 24
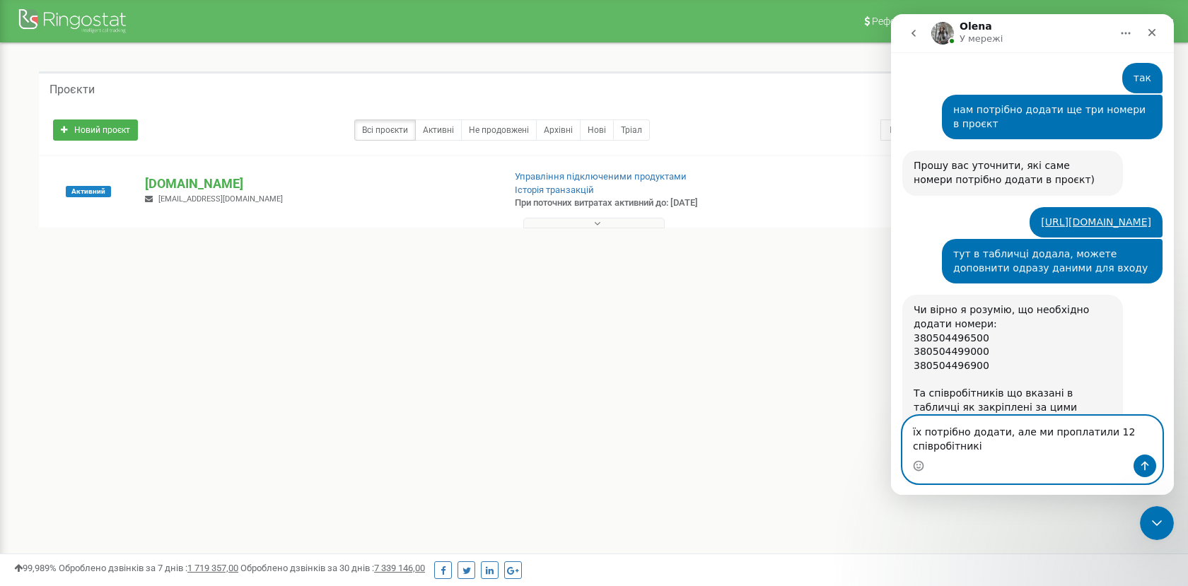
click at [1014, 434] on textarea "їх потрібно додати, але ми проплатили 12 співробітникі" at bounding box center [1032, 436] width 259 height 38
click at [989, 444] on textarea "їх потрібно додати, ми проплатили 12 співробітникі" at bounding box center [1032, 436] width 259 height 38
type textarea "їх потрібно додати, ми проплатили 12 співробітників, наразі додали лише 9"
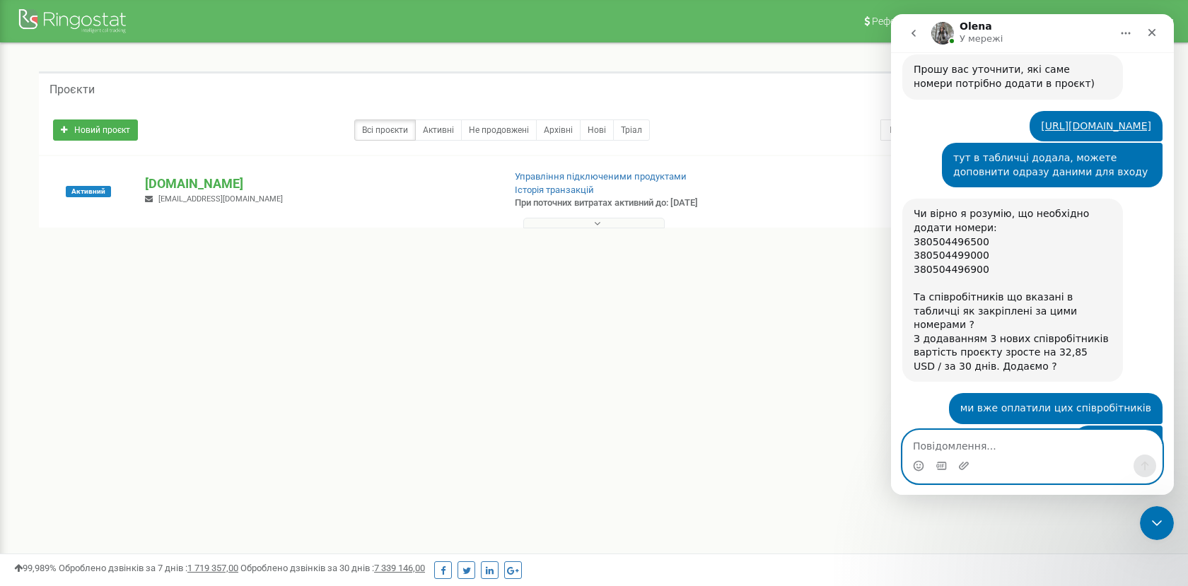
scroll to position [5477, 0]
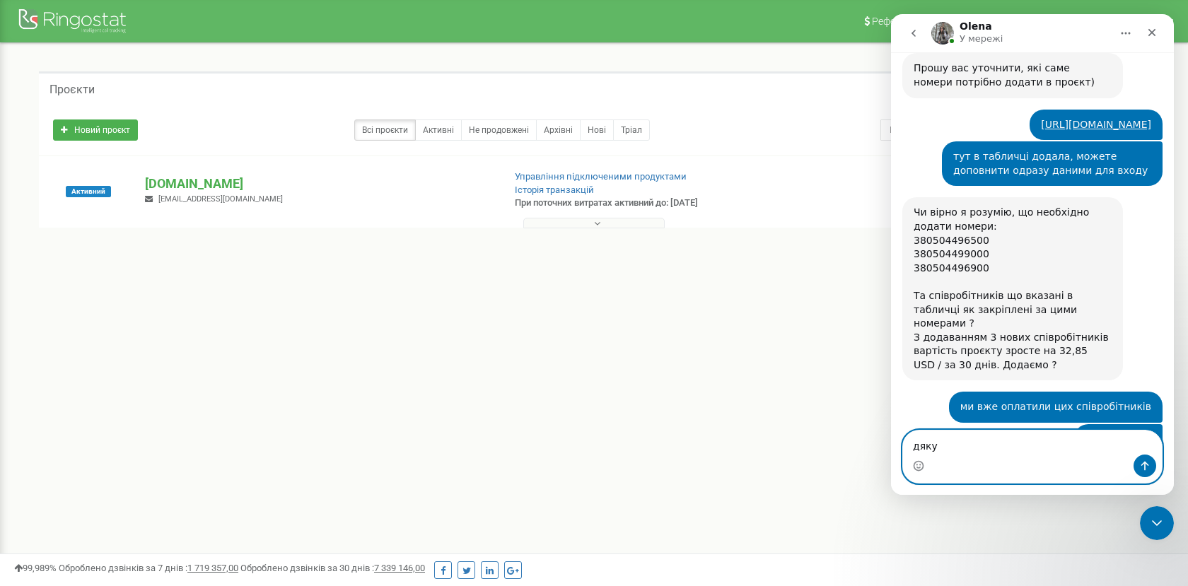
type textarea "дякую"
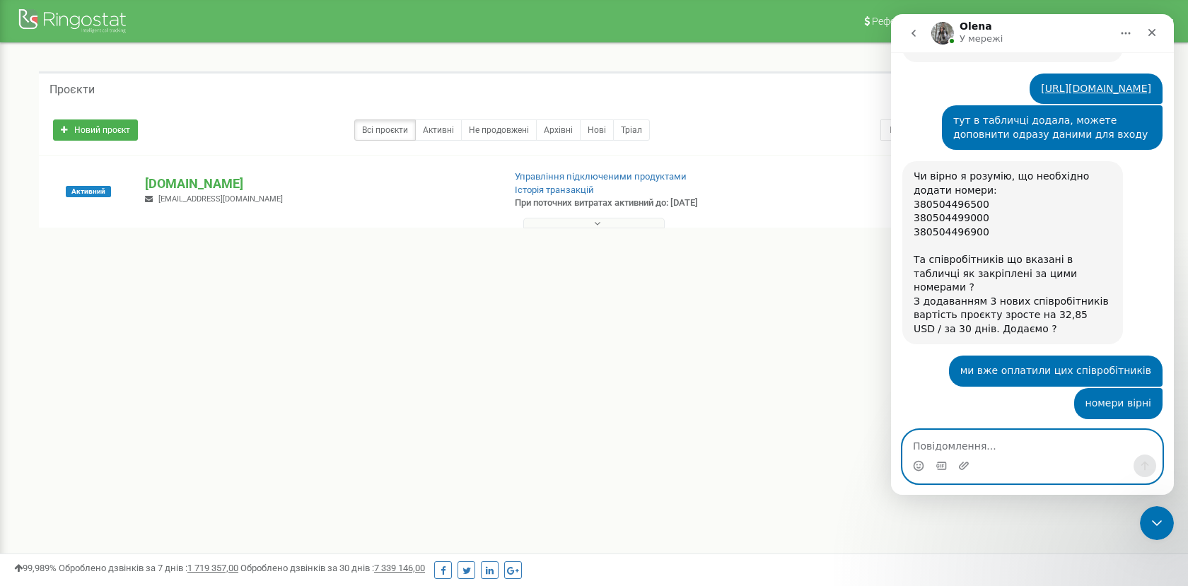
scroll to position [5520, 0]
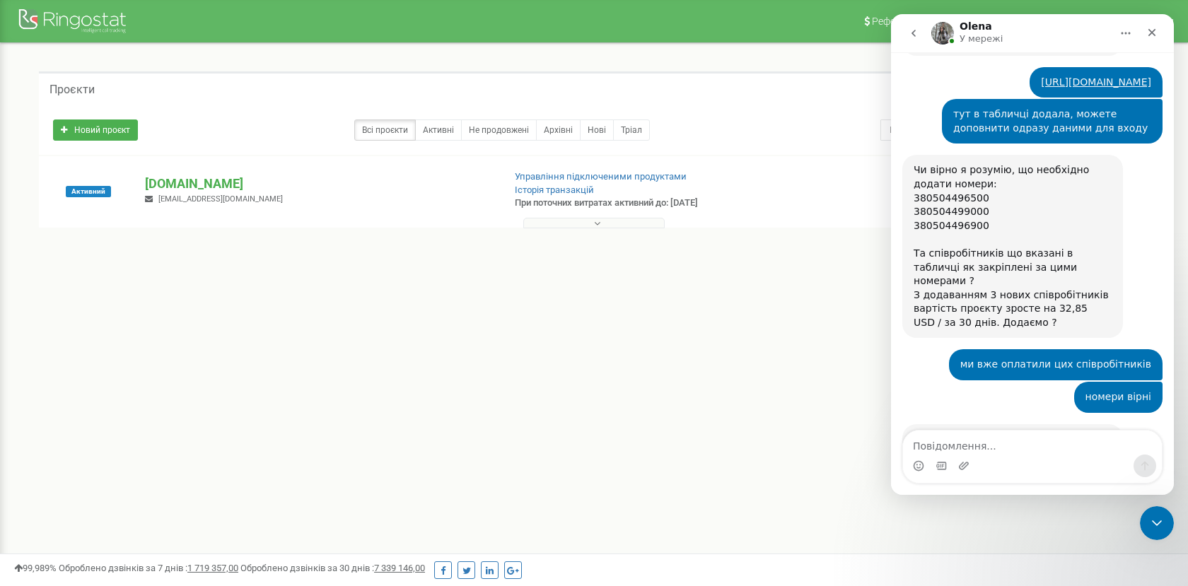
click at [801, 376] on div "Реферальна програма Налаштування профілю Вихід Проєкти Новий проєкт Всі проєкти…" at bounding box center [594, 424] width 1188 height 849
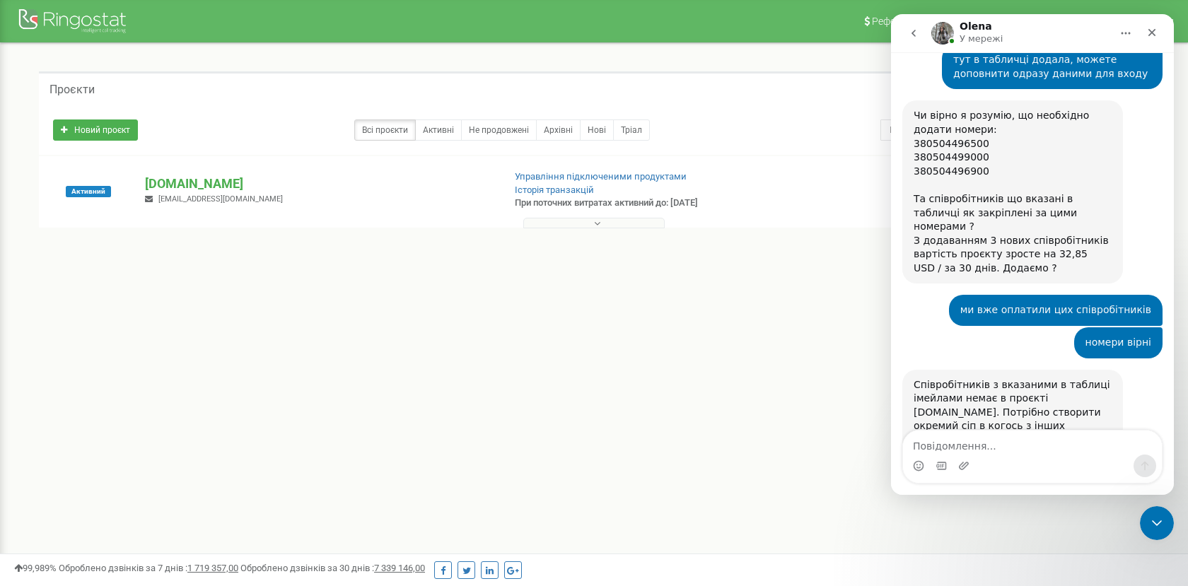
scroll to position [5624, 0]
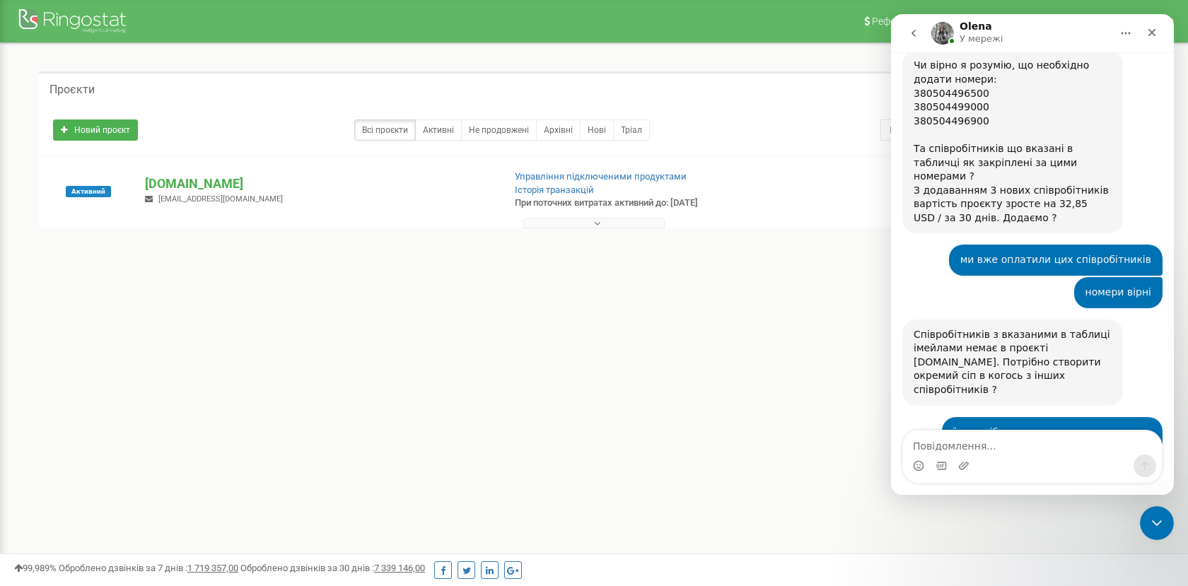
click at [712, 332] on div "Реферальна програма Налаштування профілю Вихід Проєкти Новий проєкт Всі проєкти…" at bounding box center [594, 424] width 1188 height 849
